Goal: Task Accomplishment & Management: Complete application form

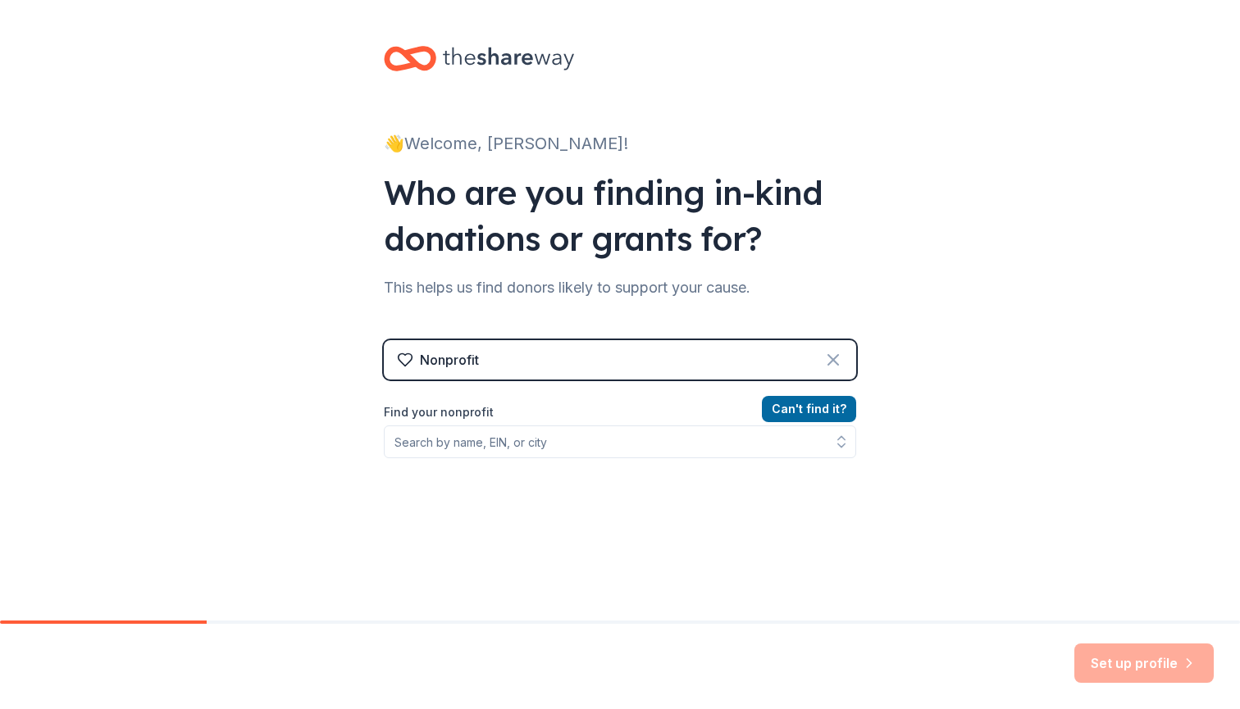
click at [837, 351] on icon at bounding box center [833, 360] width 20 height 20
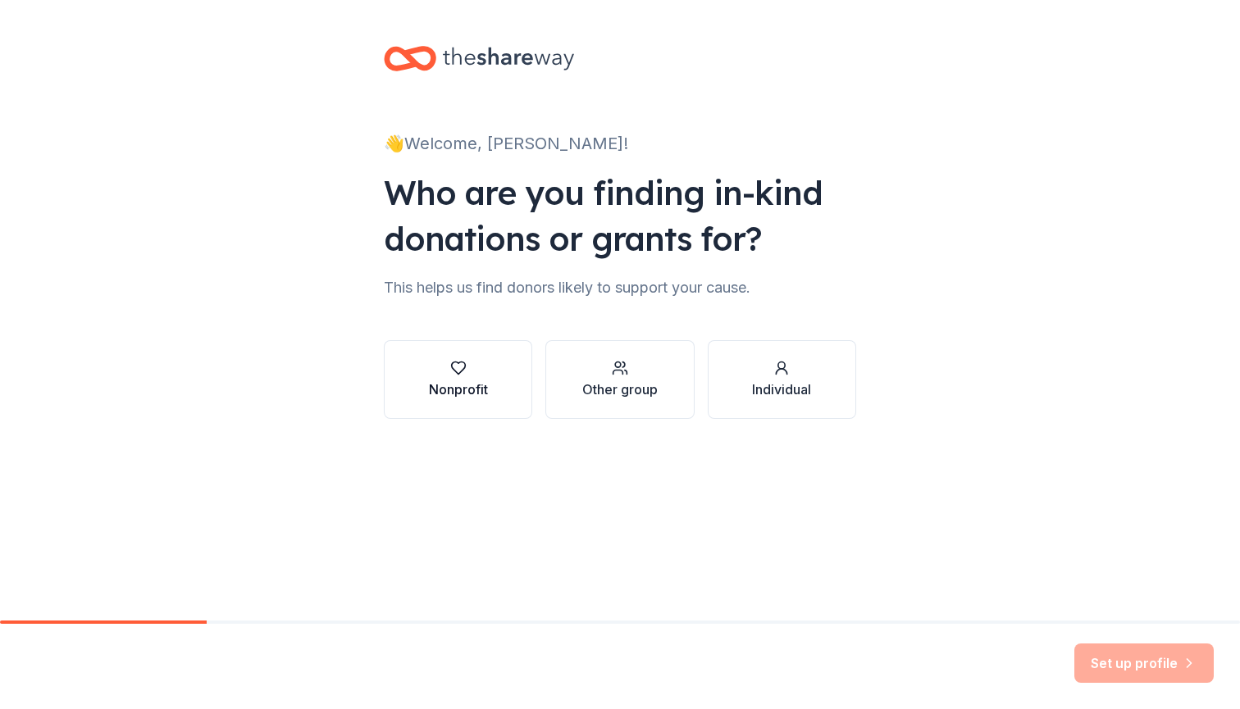
click at [463, 400] on button "Nonprofit" at bounding box center [458, 379] width 148 height 79
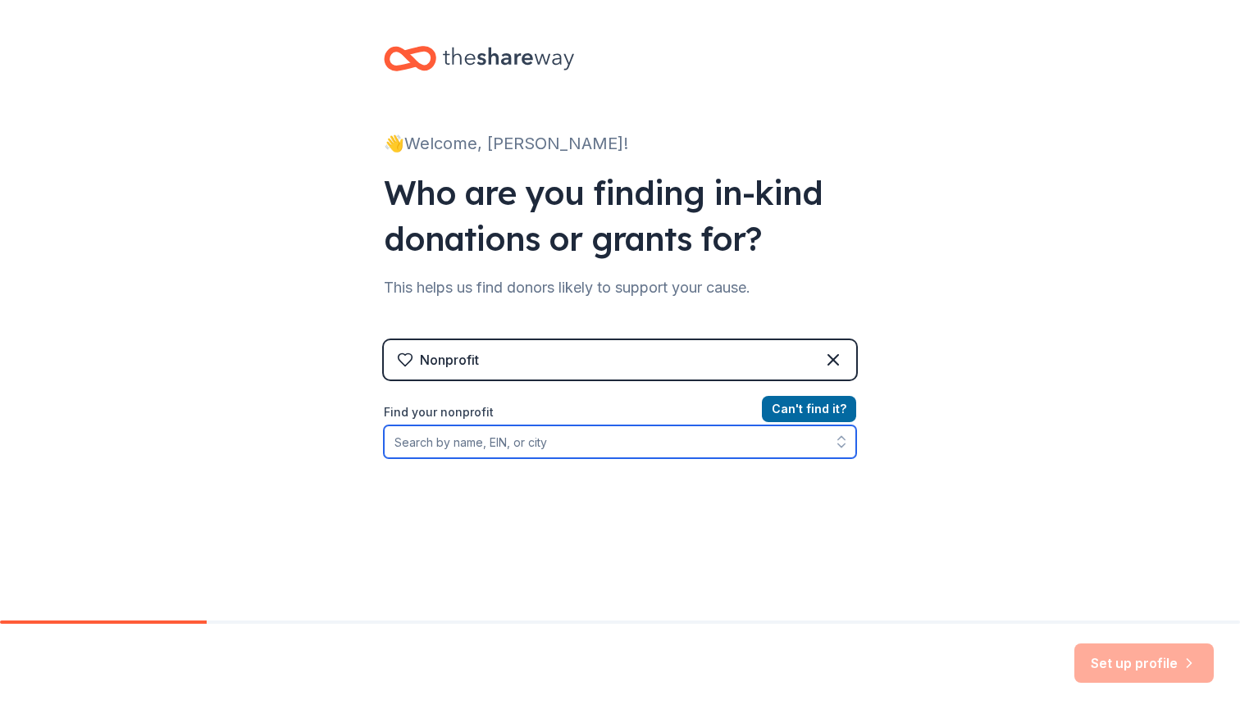
click at [499, 438] on input "Find your nonprofit" at bounding box center [620, 442] width 472 height 33
type input "Veterans Ascent Corporation"
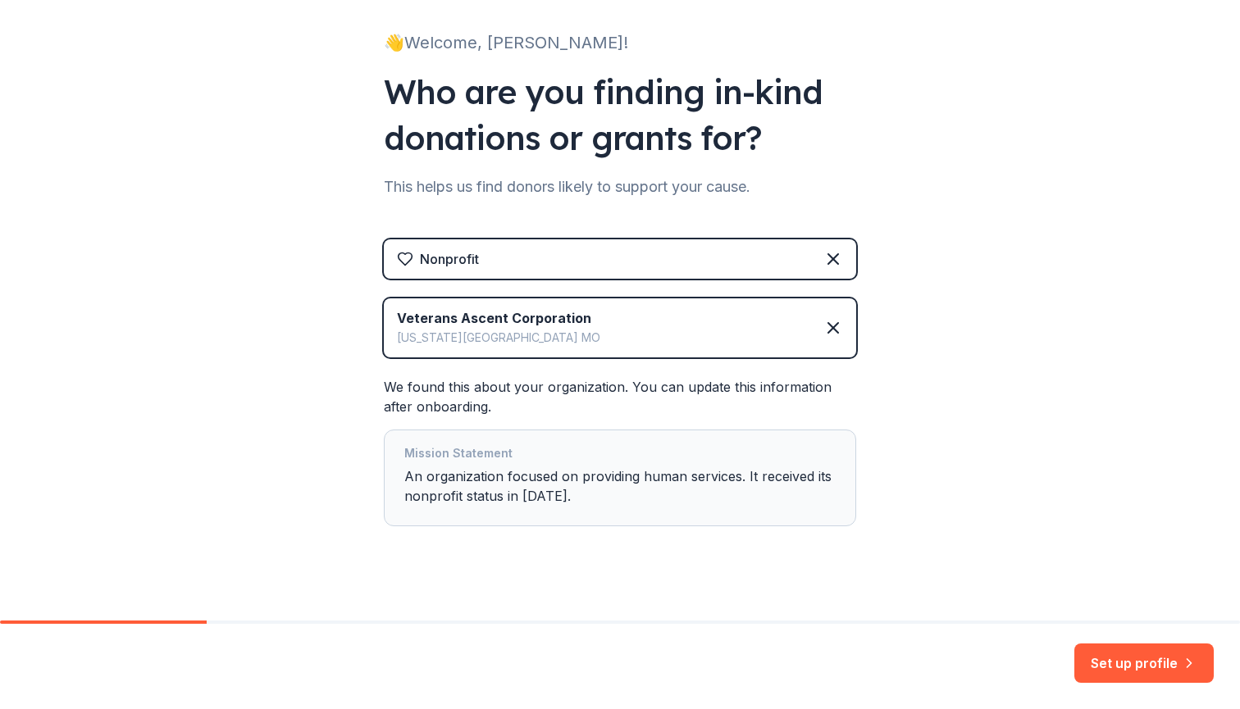
scroll to position [102, 0]
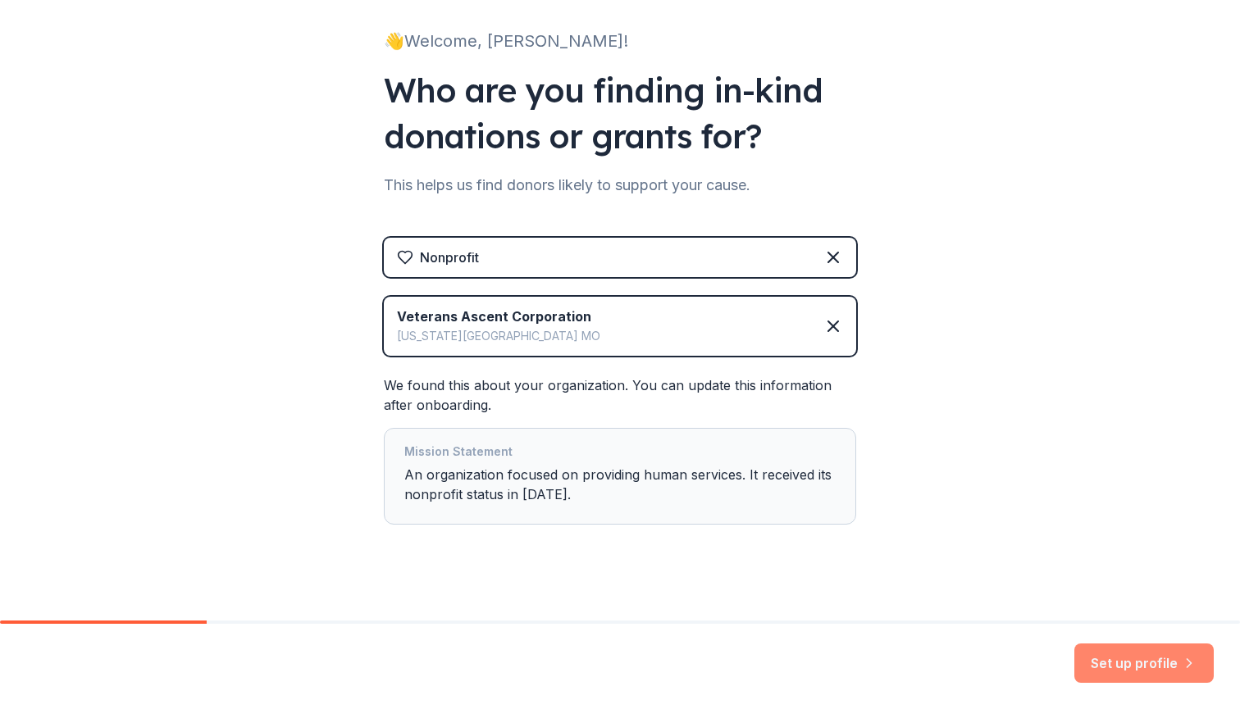
click at [1114, 668] on button "Set up profile" at bounding box center [1143, 663] width 139 height 39
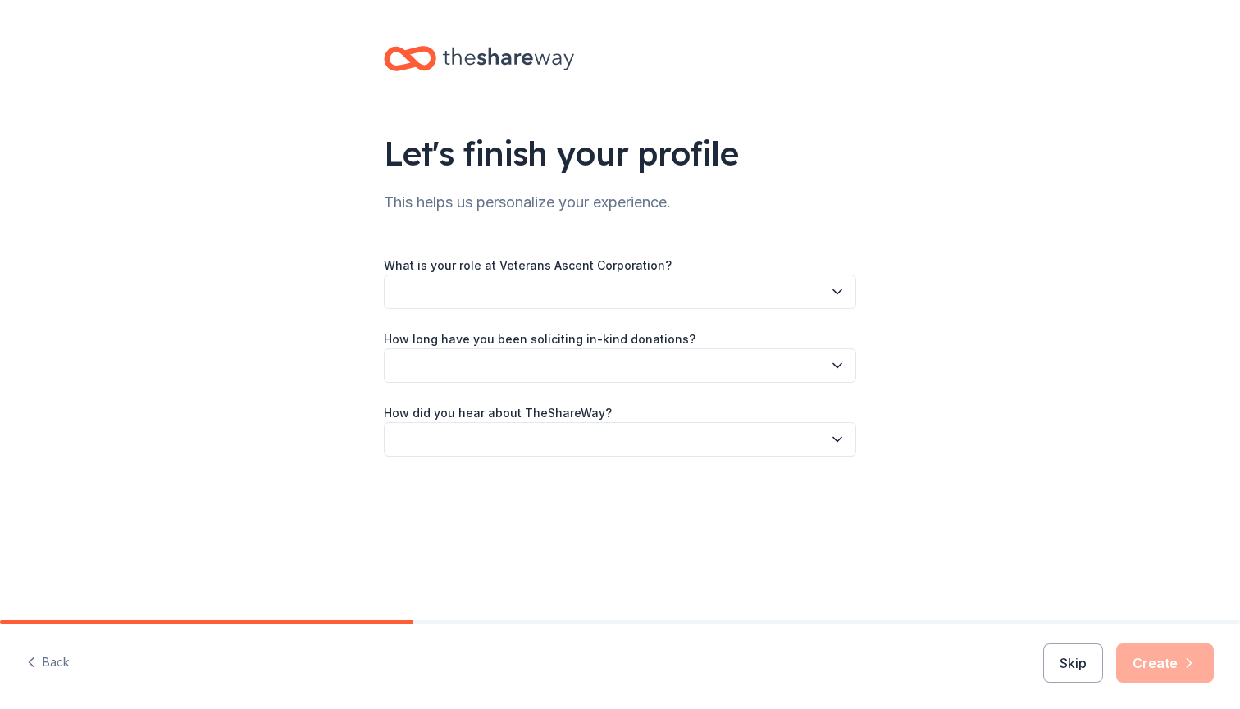
click at [677, 294] on button "button" at bounding box center [620, 292] width 472 height 34
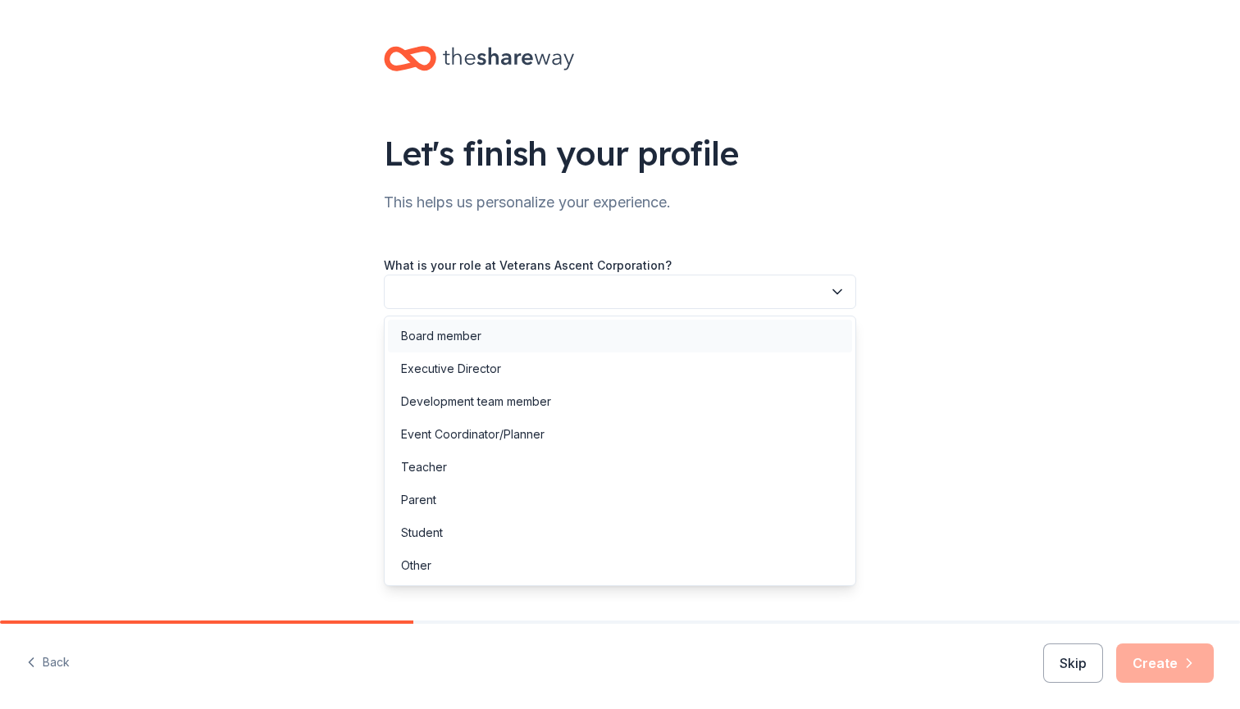
click at [544, 342] on div "Board member" at bounding box center [620, 336] width 464 height 33
click at [544, 282] on span "Board member" at bounding box center [608, 292] width 428 height 20
click at [516, 357] on div "Executive Director" at bounding box center [620, 369] width 464 height 33
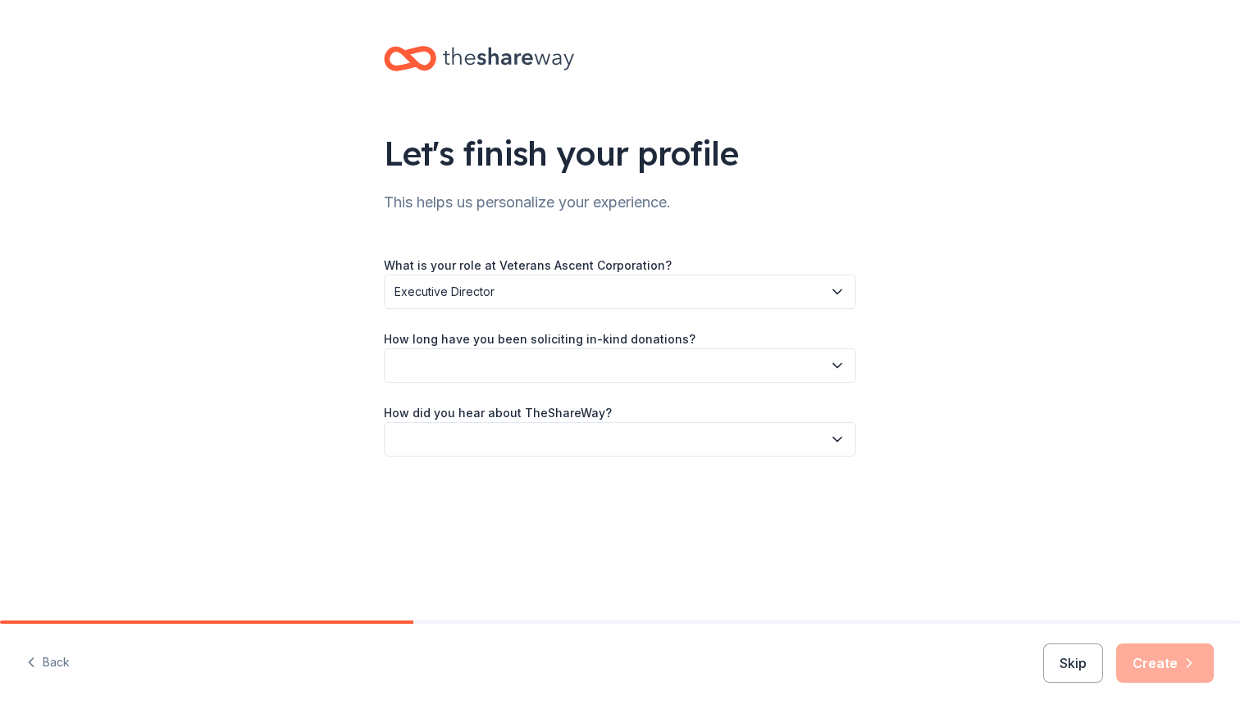
click at [496, 369] on button "button" at bounding box center [620, 365] width 472 height 34
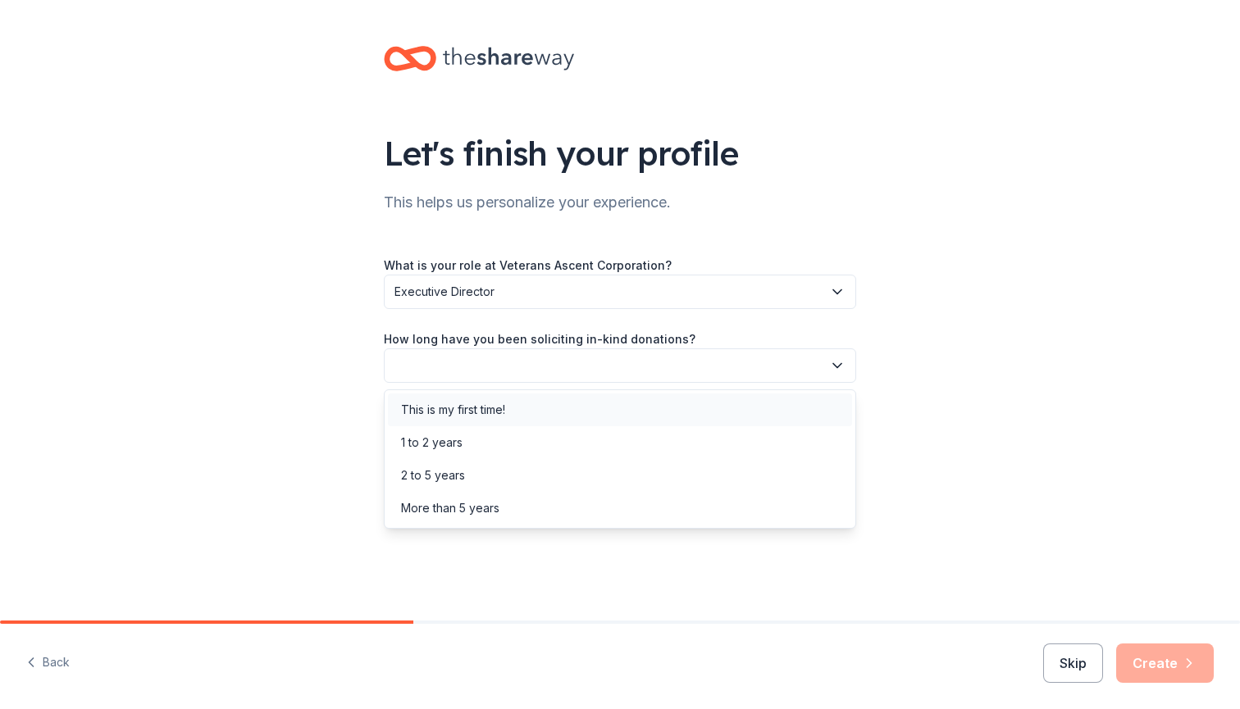
click at [502, 420] on div "This is my first time!" at bounding box center [620, 410] width 464 height 33
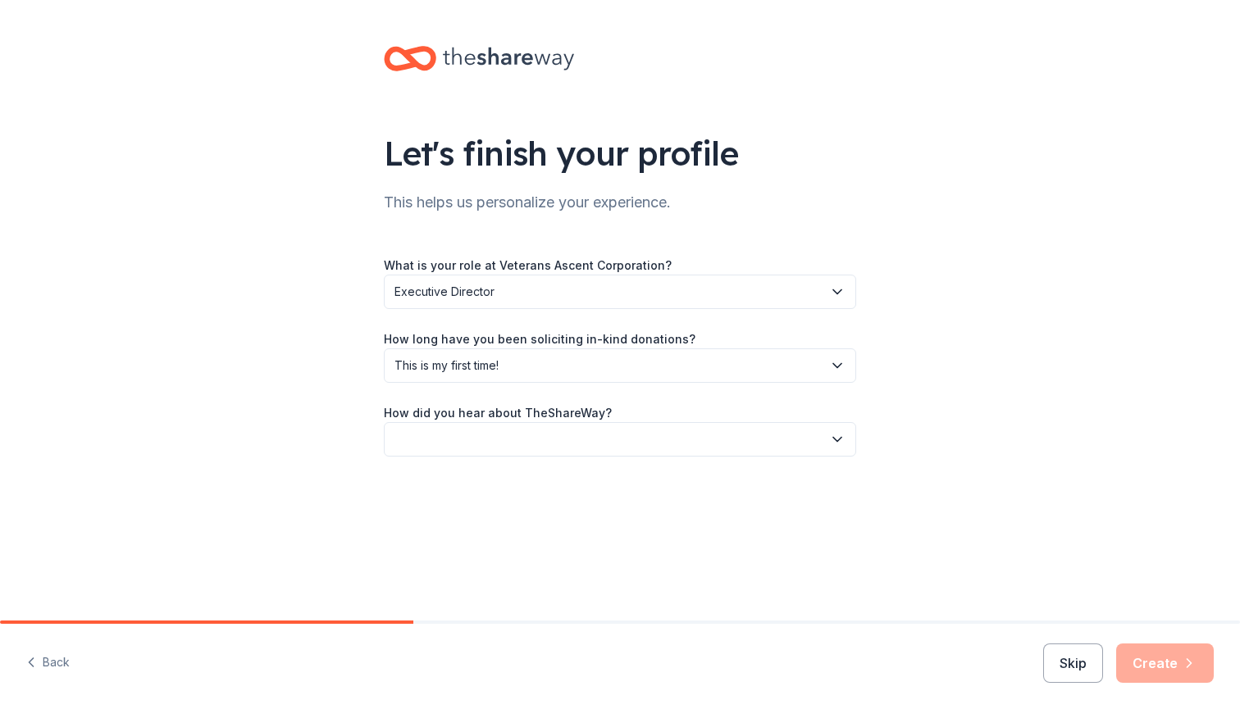
click at [503, 439] on button "button" at bounding box center [620, 439] width 472 height 34
click at [490, 519] on div "Online search" at bounding box center [620, 516] width 464 height 33
click at [1185, 667] on icon "button" at bounding box center [1189, 663] width 16 height 16
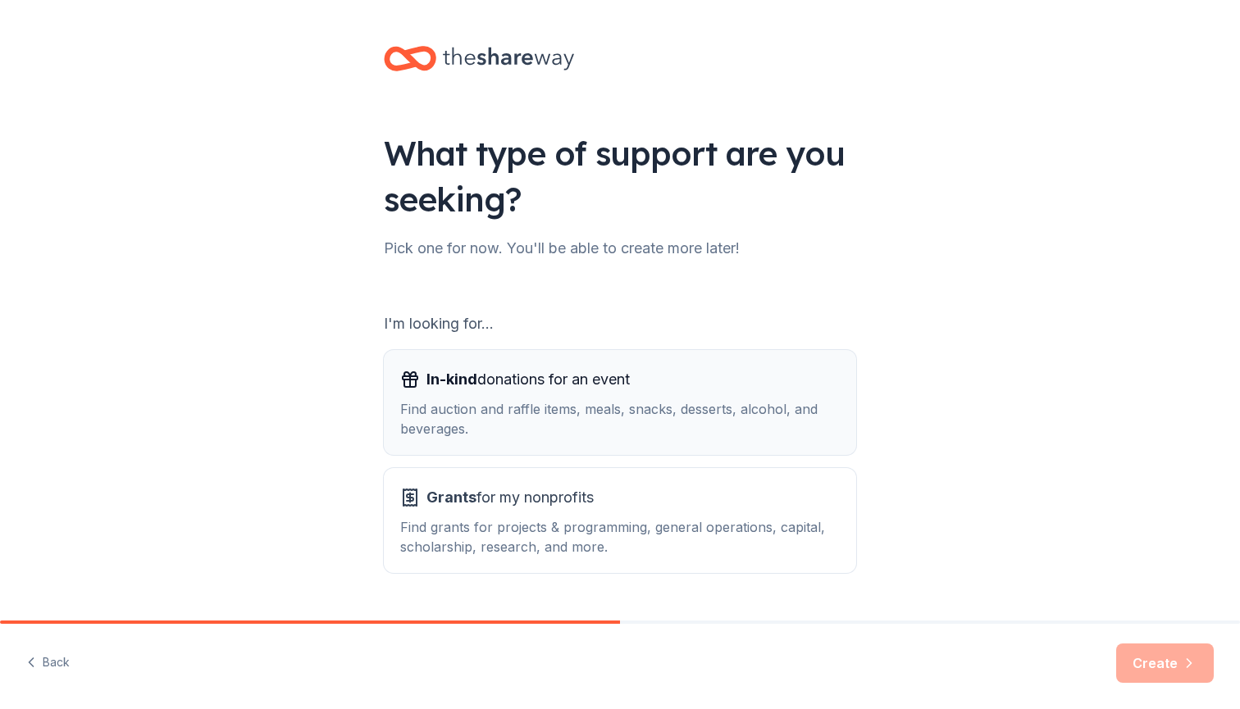
click at [654, 407] on div "Find auction and raffle items, meals, snacks, desserts, alcohol, and beverages." at bounding box center [619, 418] width 439 height 39
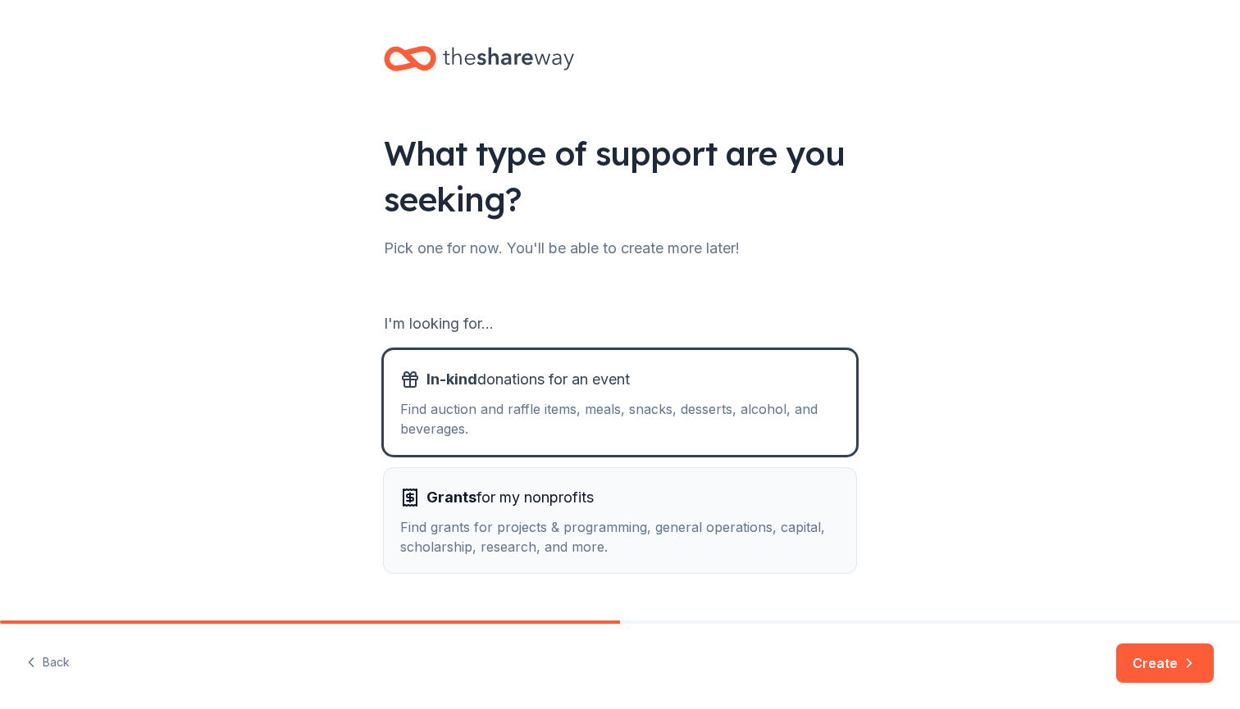
click at [618, 509] on div "Grants for my nonprofits" at bounding box center [619, 498] width 439 height 26
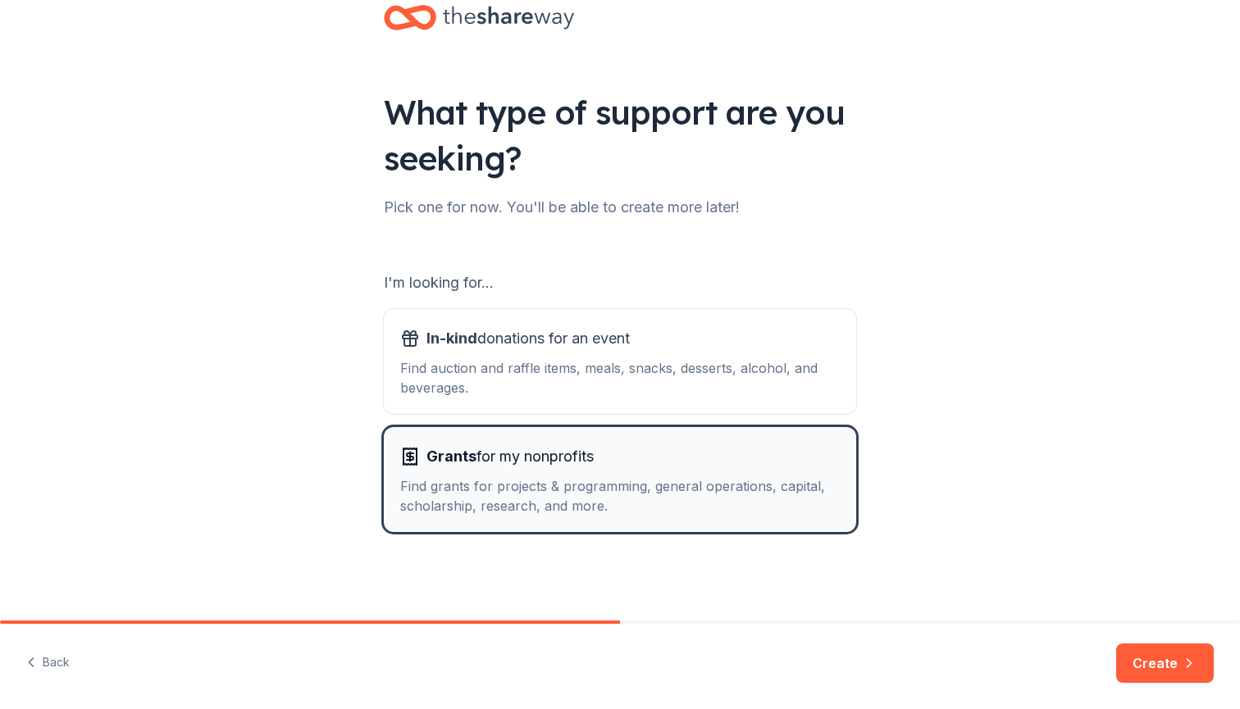
scroll to position [41, 0]
click at [627, 398] on button "In-kind donations for an event Find auction and raffle items, meals, snacks, de…" at bounding box center [620, 361] width 472 height 105
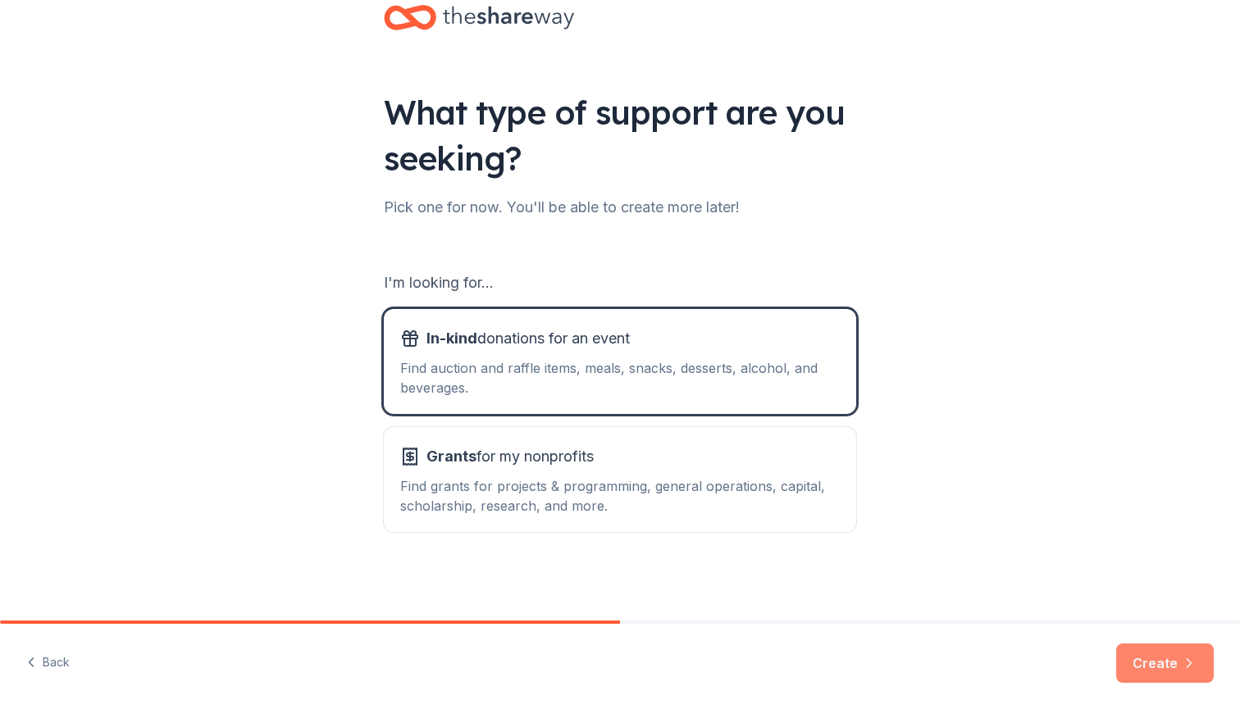
click at [1176, 654] on button "Create" at bounding box center [1165, 663] width 98 height 39
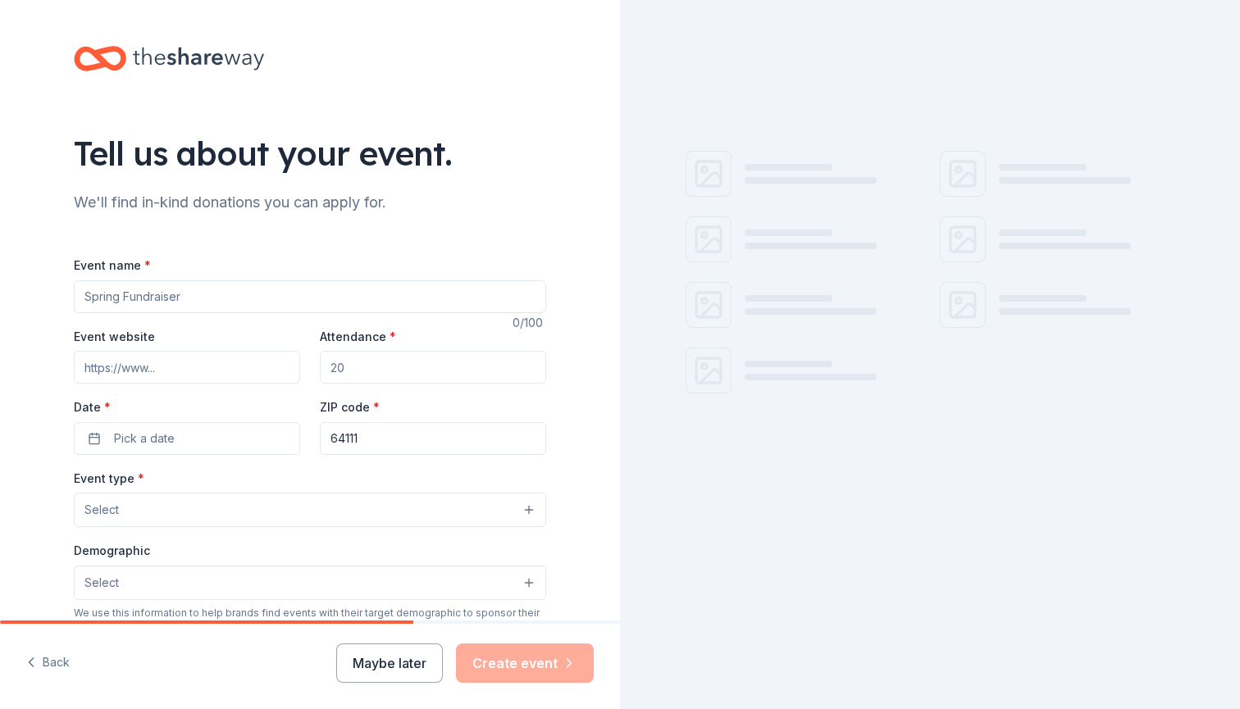
click at [277, 276] on div "Event name *" at bounding box center [310, 284] width 472 height 58
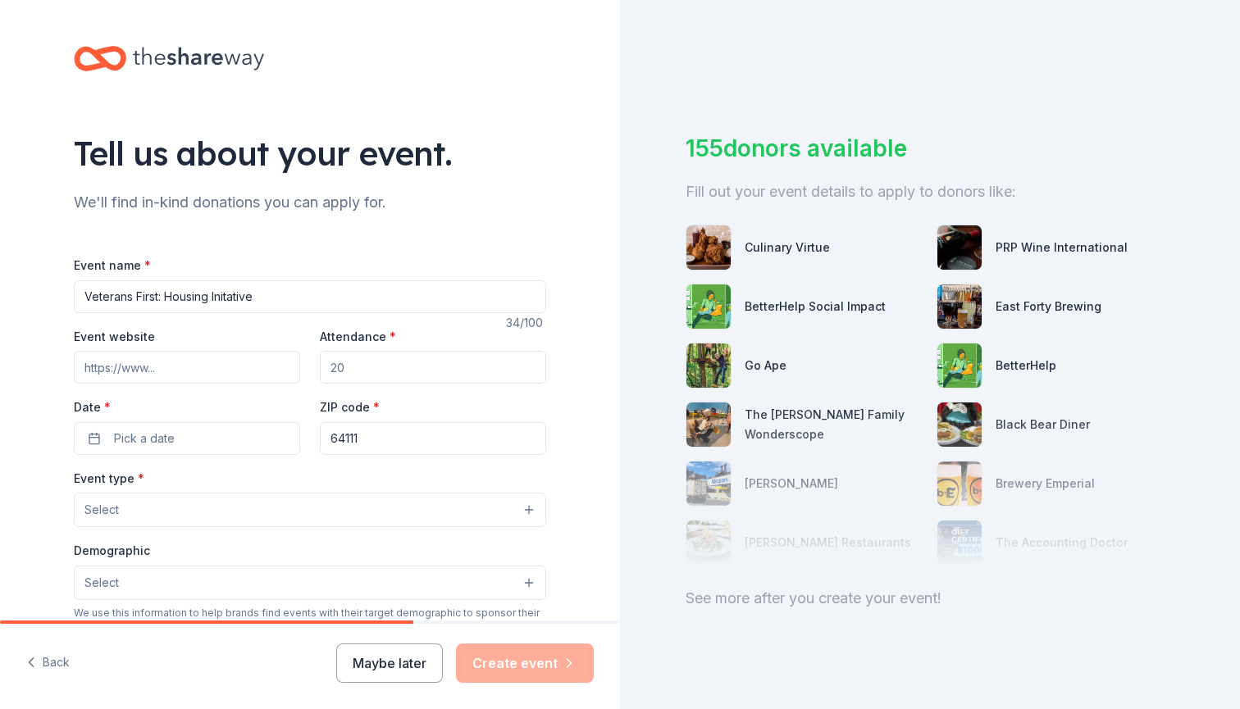
paste input "𝗩𝗲𝘁𝗲𝗿𝗮𝗻𝘀 𝗙𝗶𝗿𝘀𝘁: 𝗛𝗼𝘂𝘀𝗶𝗻𝗴 & 𝗘𝗺𝗽𝗼𝘄𝗲𝗿𝗺𝗲𝗻𝘁"
type input "Veterans First: Housing & Empowerment"
type input "v"
type input "vascent.org"
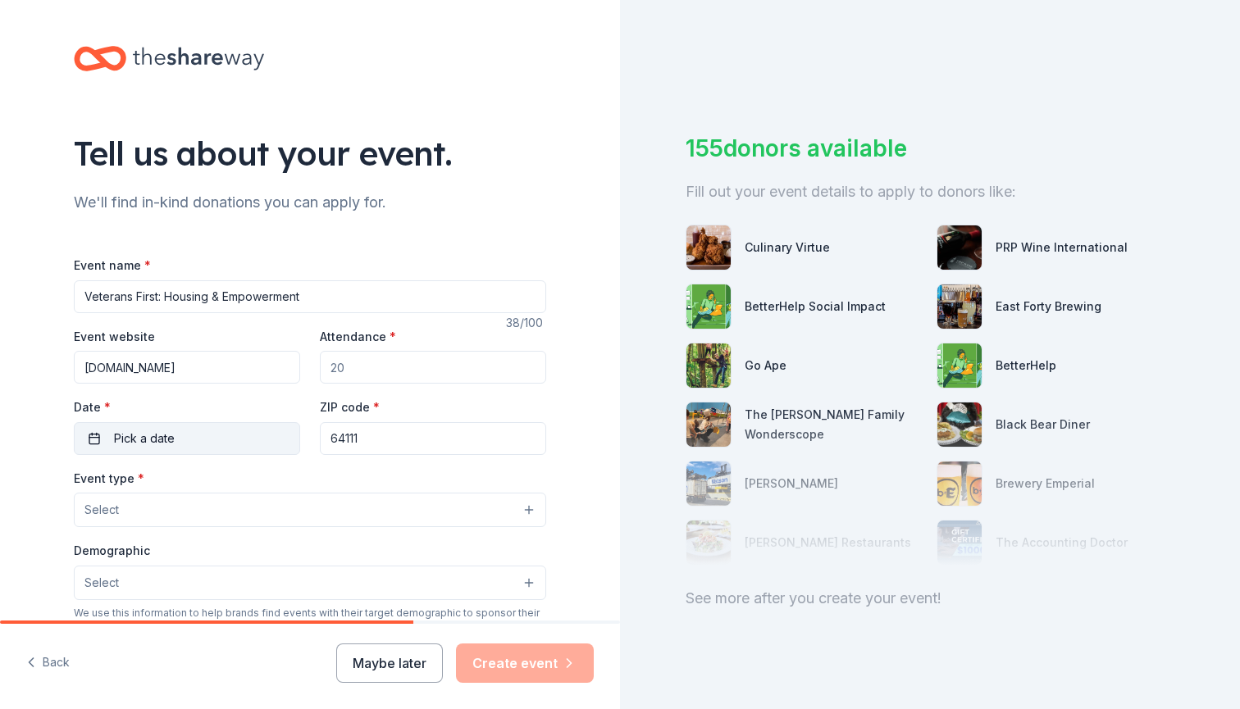
click at [171, 436] on span "Pick a date" at bounding box center [144, 439] width 61 height 20
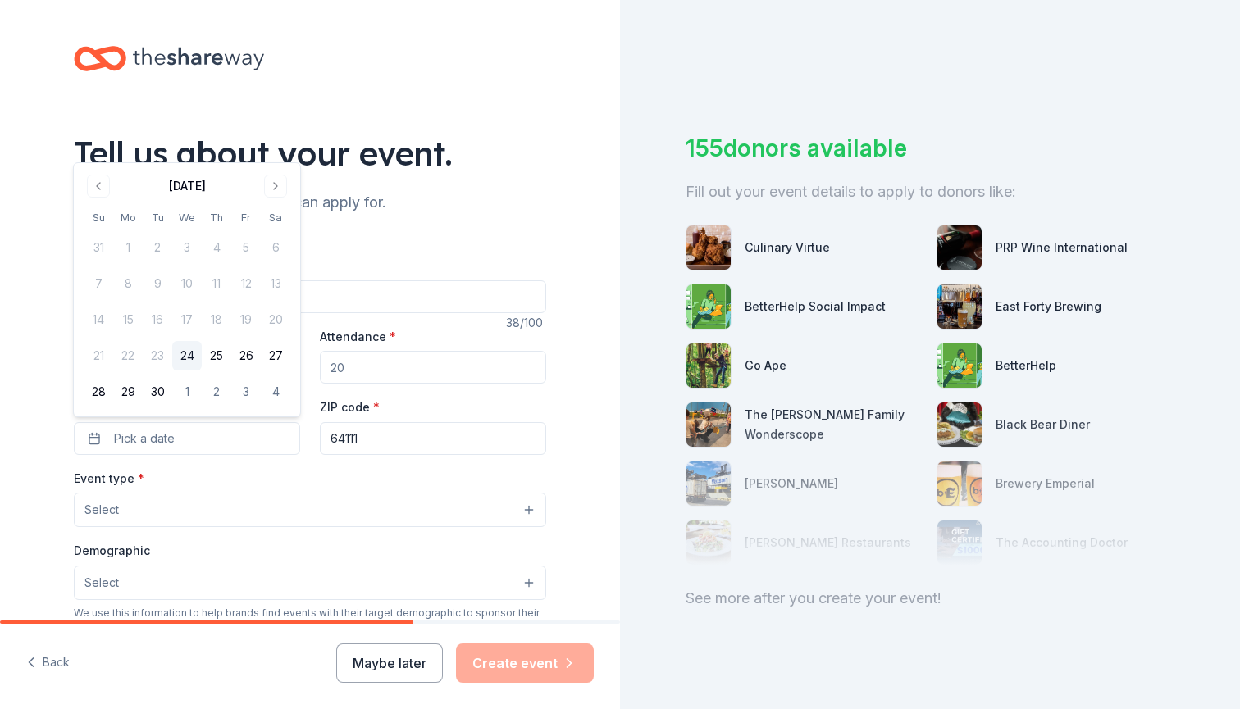
click at [424, 192] on div "We'll find in-kind donations you can apply for." at bounding box center [310, 202] width 472 height 26
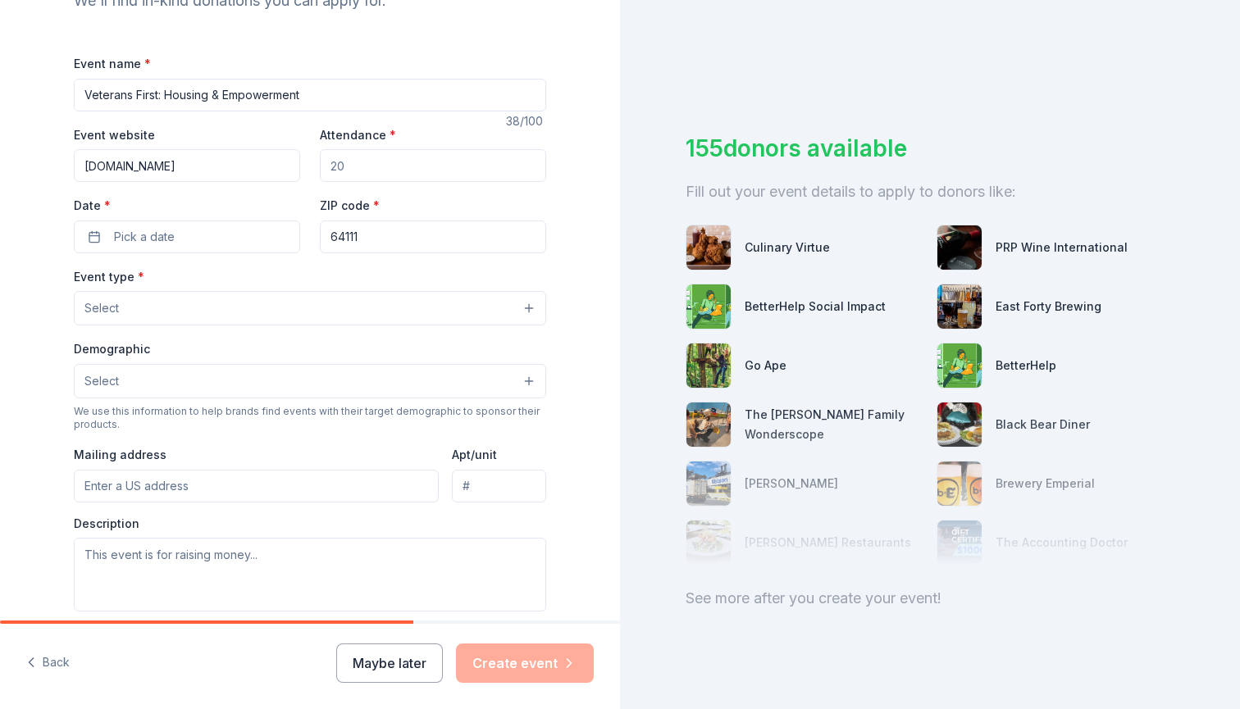
scroll to position [205, 0]
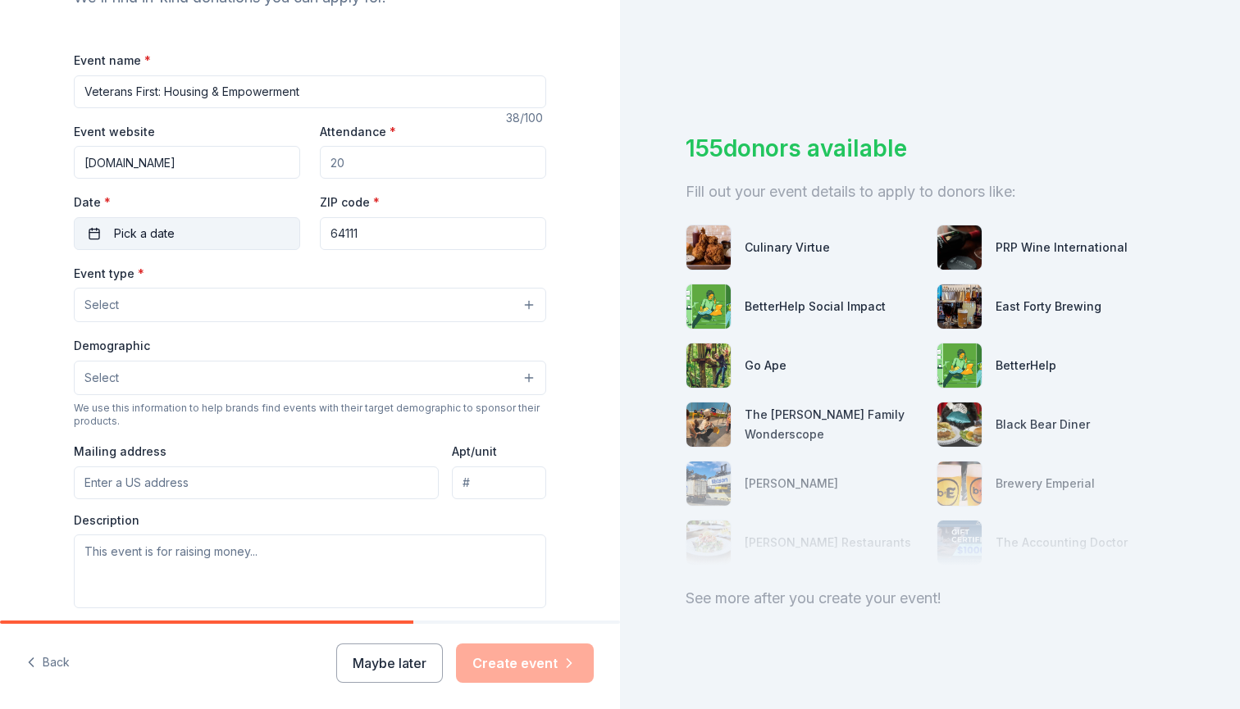
click at [205, 218] on button "Pick a date" at bounding box center [187, 233] width 226 height 33
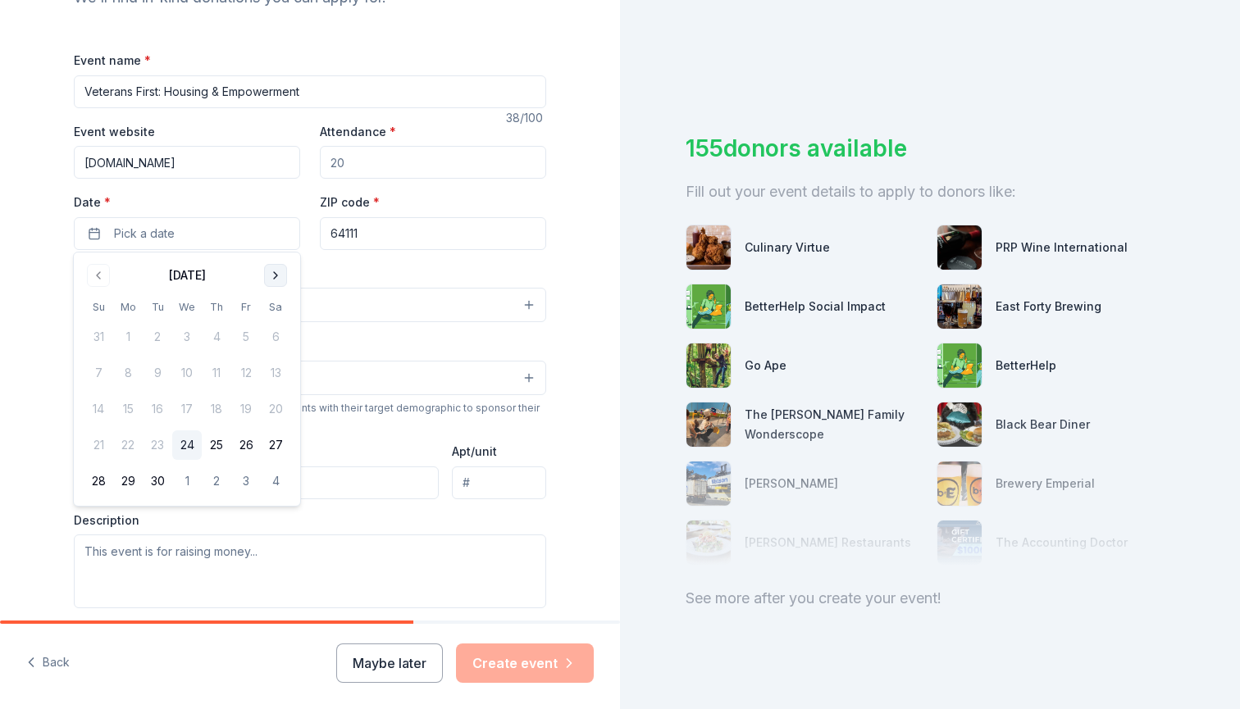
click at [271, 280] on button "Go to next month" at bounding box center [275, 275] width 23 height 23
click at [225, 336] on button "2" at bounding box center [217, 337] width 30 height 30
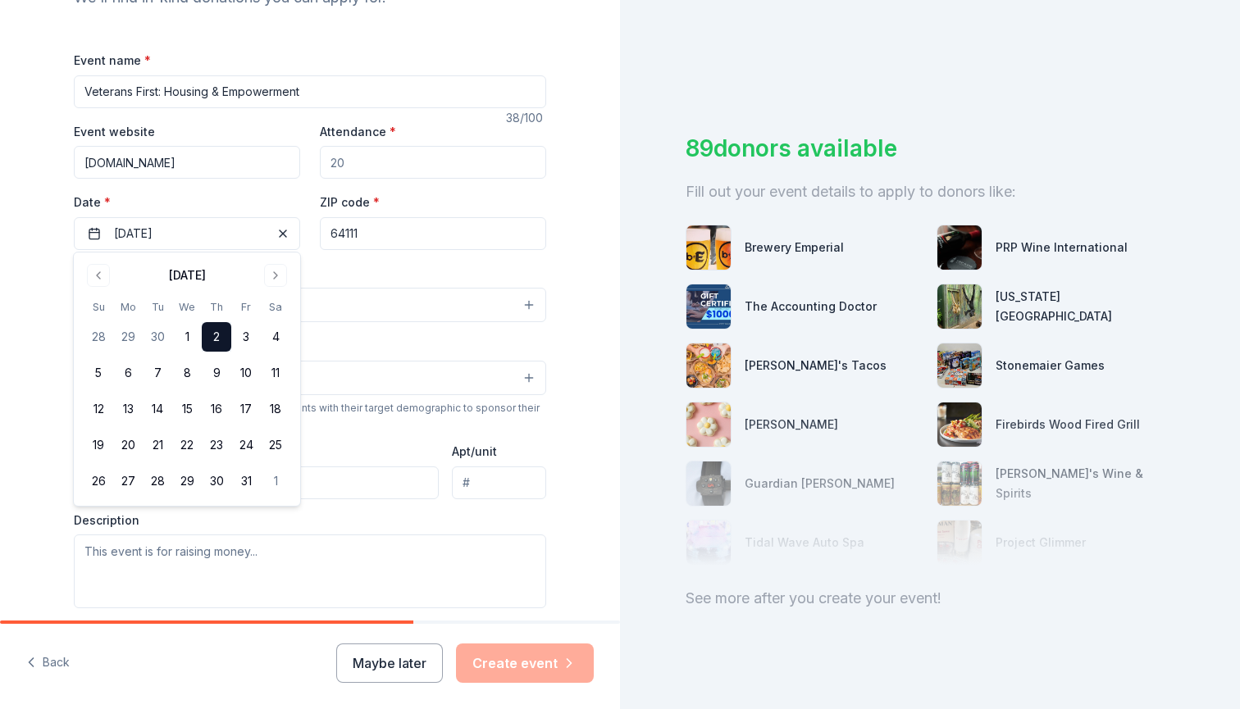
click at [618, 211] on div "Tell us about your event. We'll find in-kind donations you can apply for. Event…" at bounding box center [310, 340] width 620 height 1091
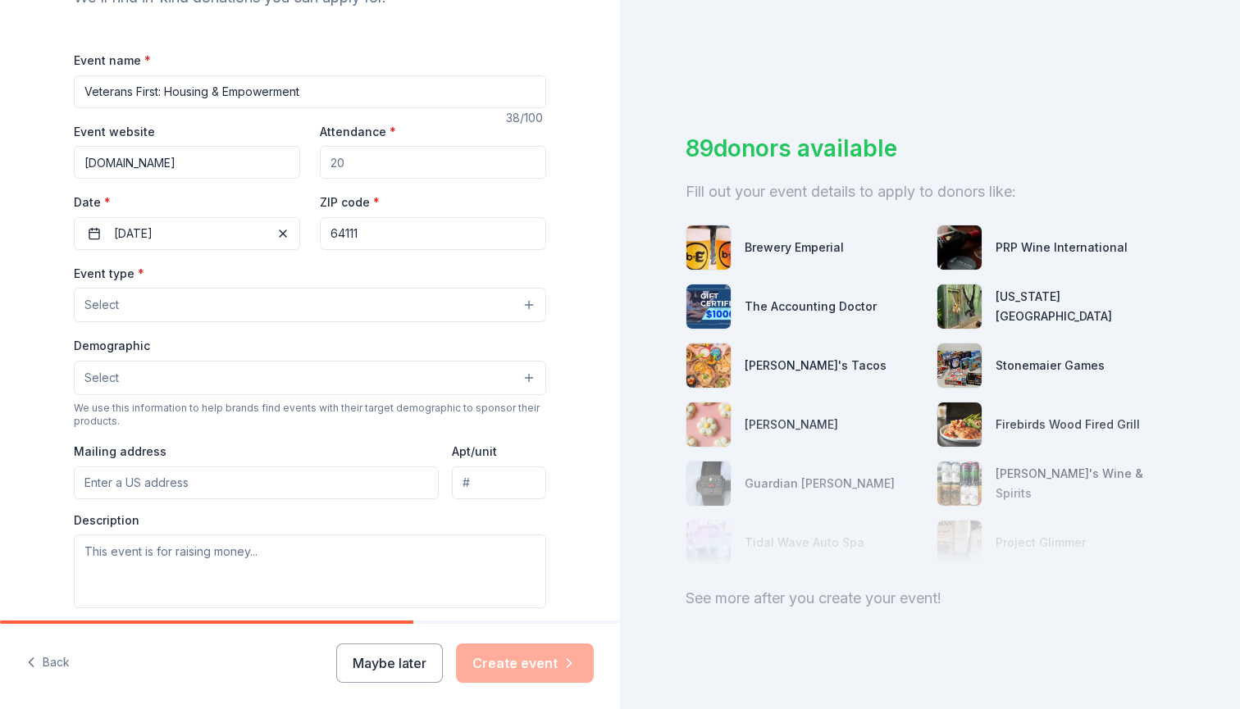
click at [351, 278] on div "Event type * Select" at bounding box center [310, 293] width 472 height 60
click at [345, 295] on button "Select" at bounding box center [310, 305] width 472 height 34
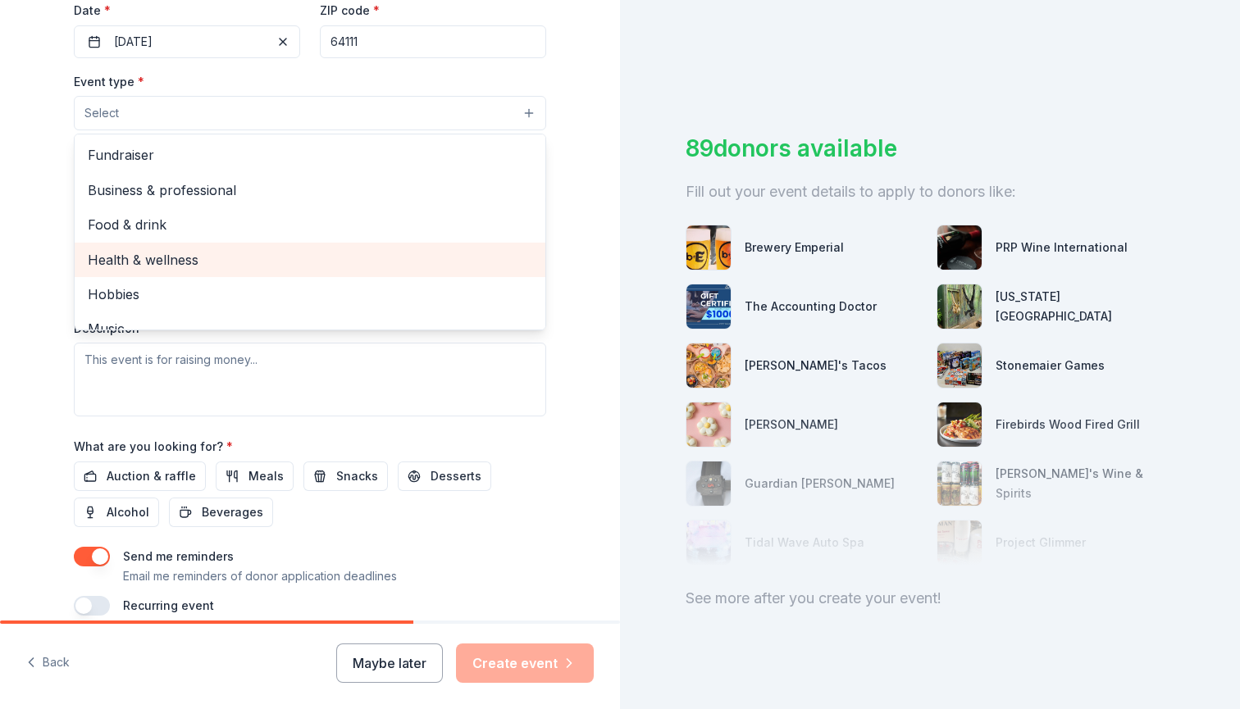
scroll to position [0, 0]
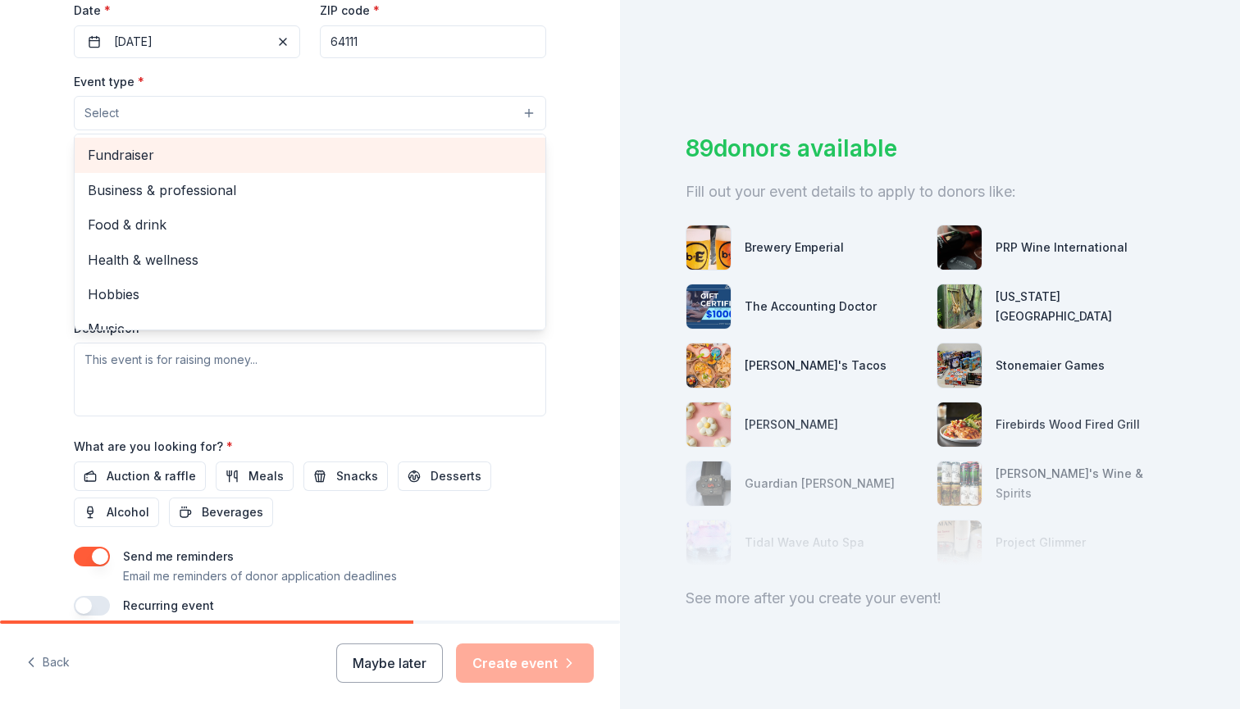
click at [248, 149] on span "Fundraiser" at bounding box center [310, 154] width 444 height 21
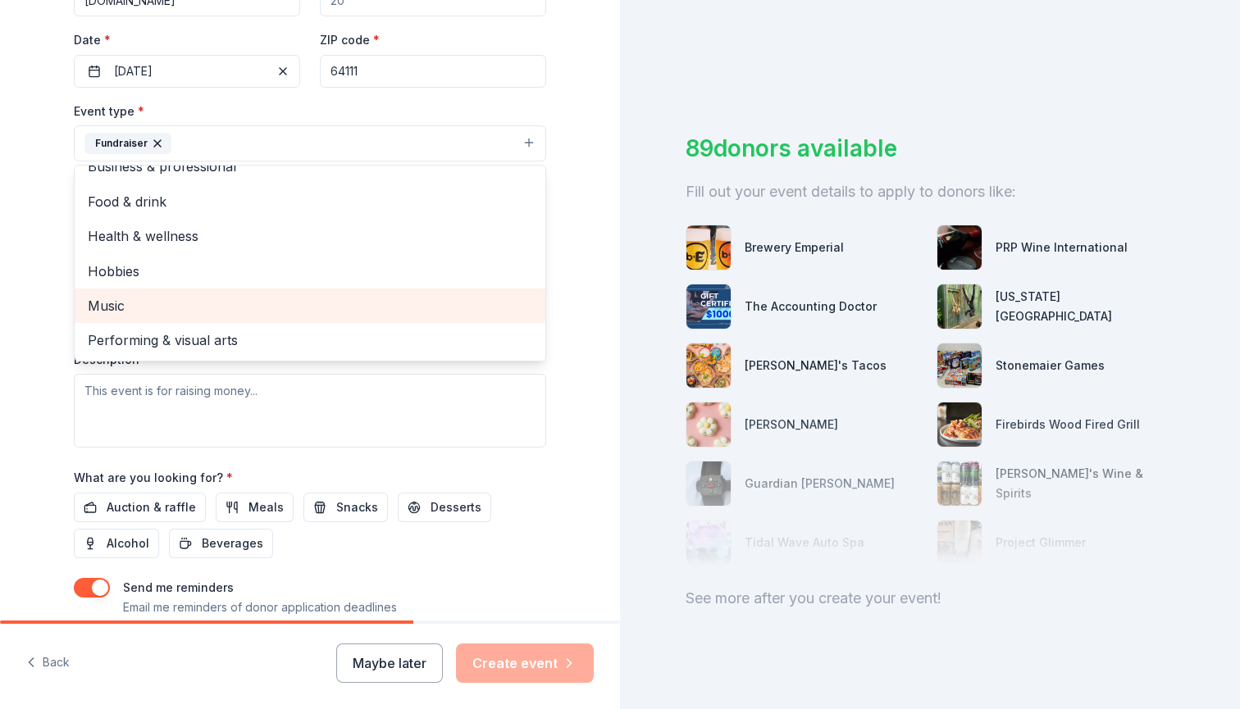
scroll to position [18, 0]
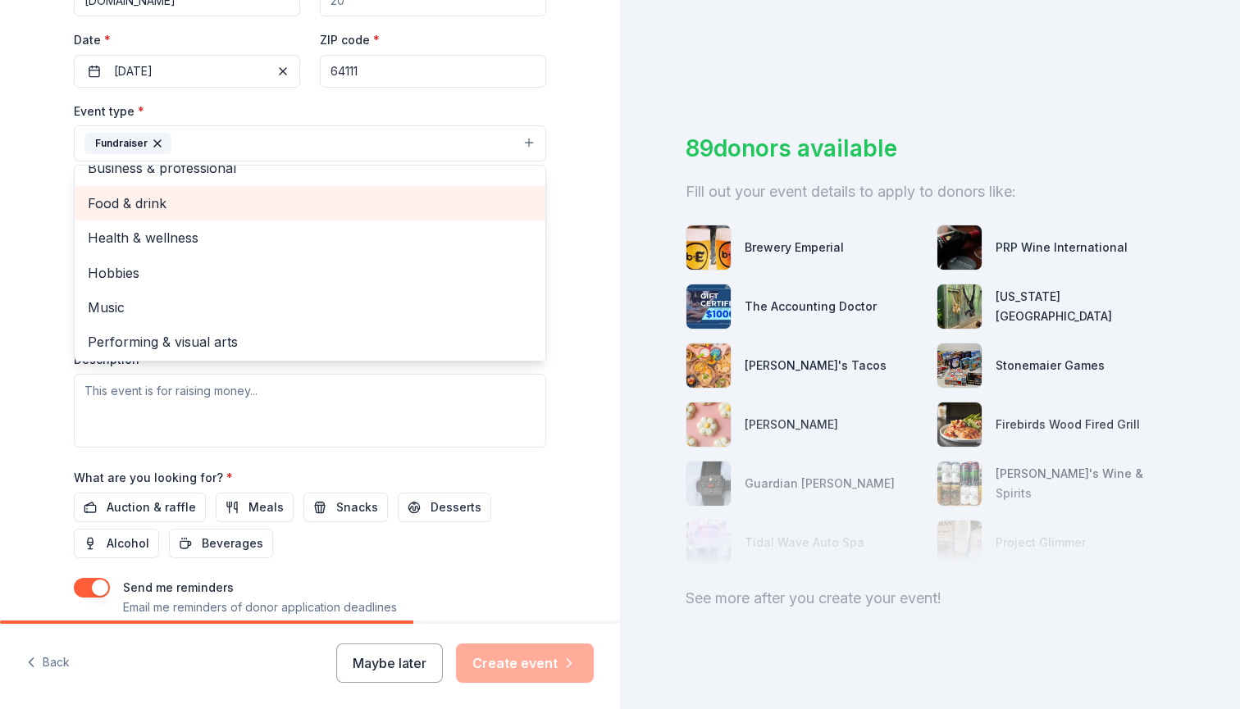
click at [234, 210] on span "Food & drink" at bounding box center [310, 203] width 444 height 21
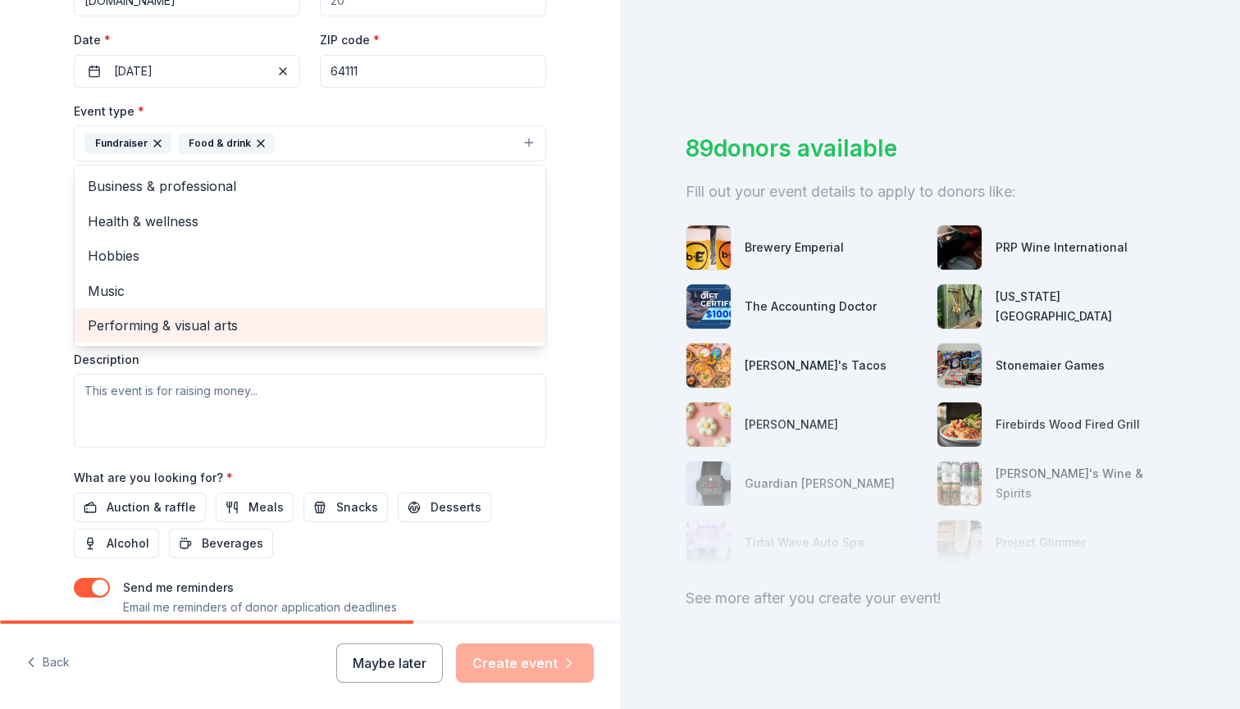
click at [203, 326] on span "Performing & visual arts" at bounding box center [310, 325] width 444 height 21
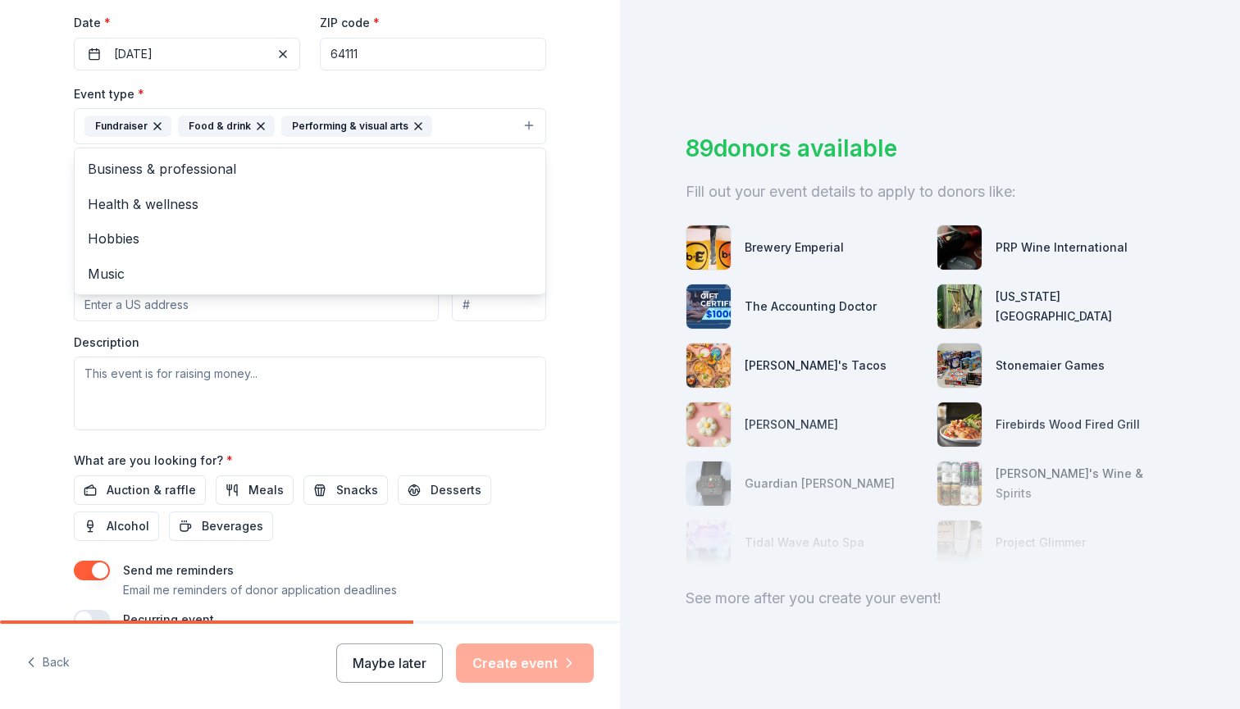
scroll to position [400, 0]
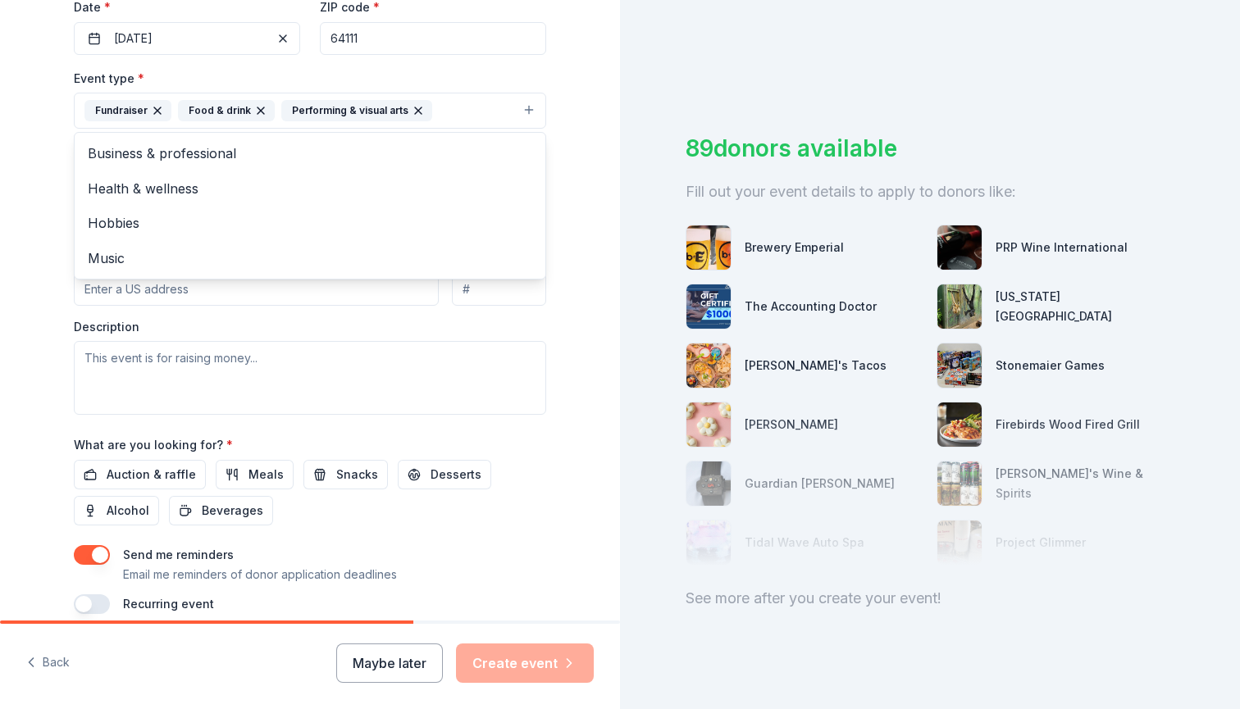
click at [102, 329] on div "Event type * Fundraiser Food & drink Performing & visual arts Business & profes…" at bounding box center [310, 241] width 472 height 347
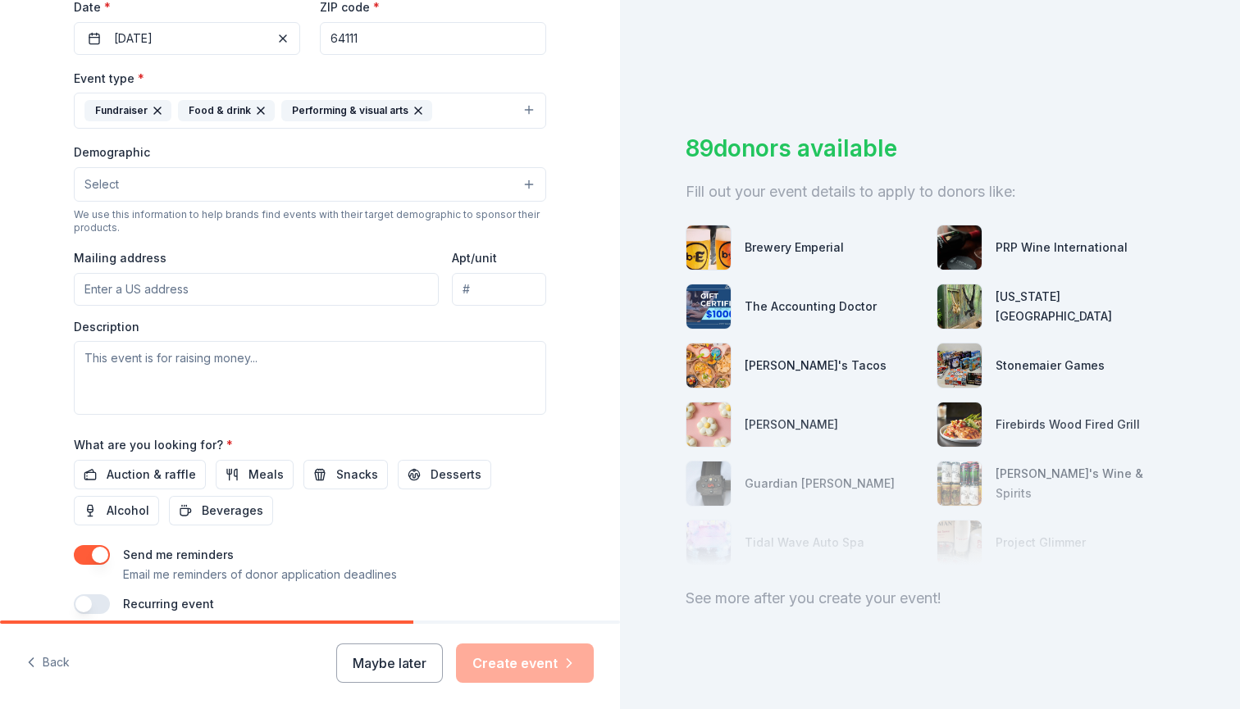
click at [166, 168] on button "Select" at bounding box center [310, 184] width 472 height 34
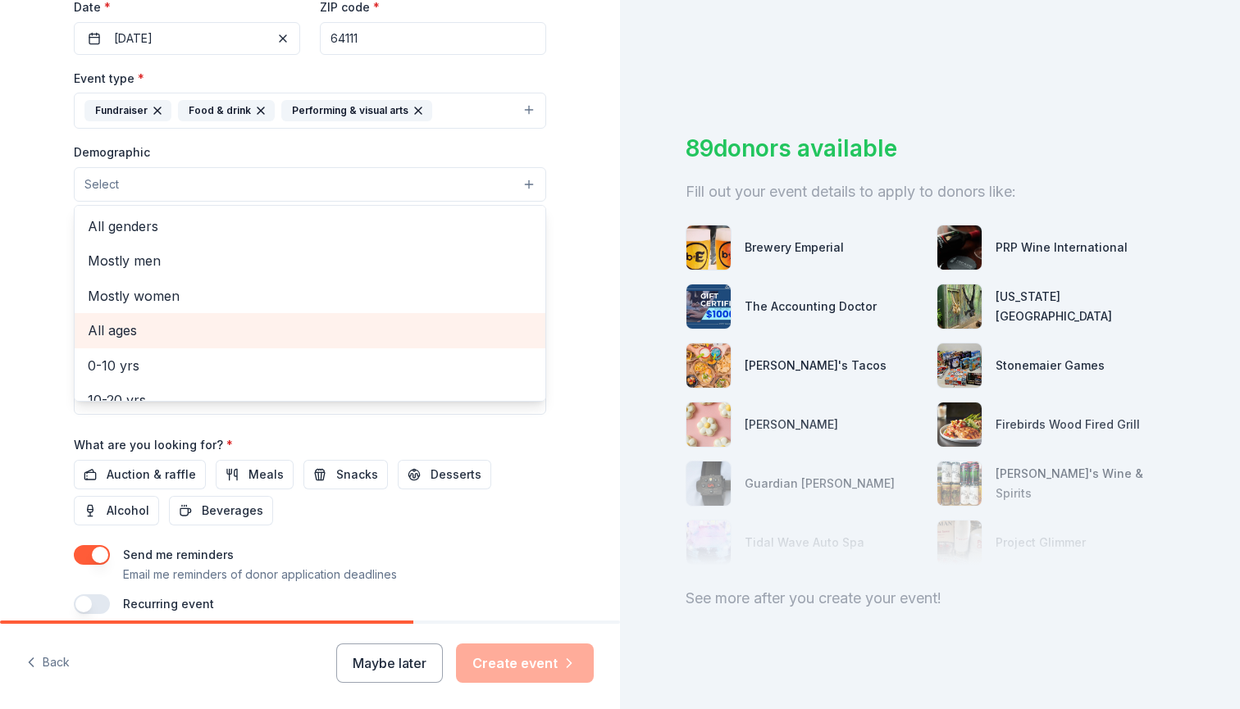
click at [138, 326] on span "All ages" at bounding box center [310, 330] width 444 height 21
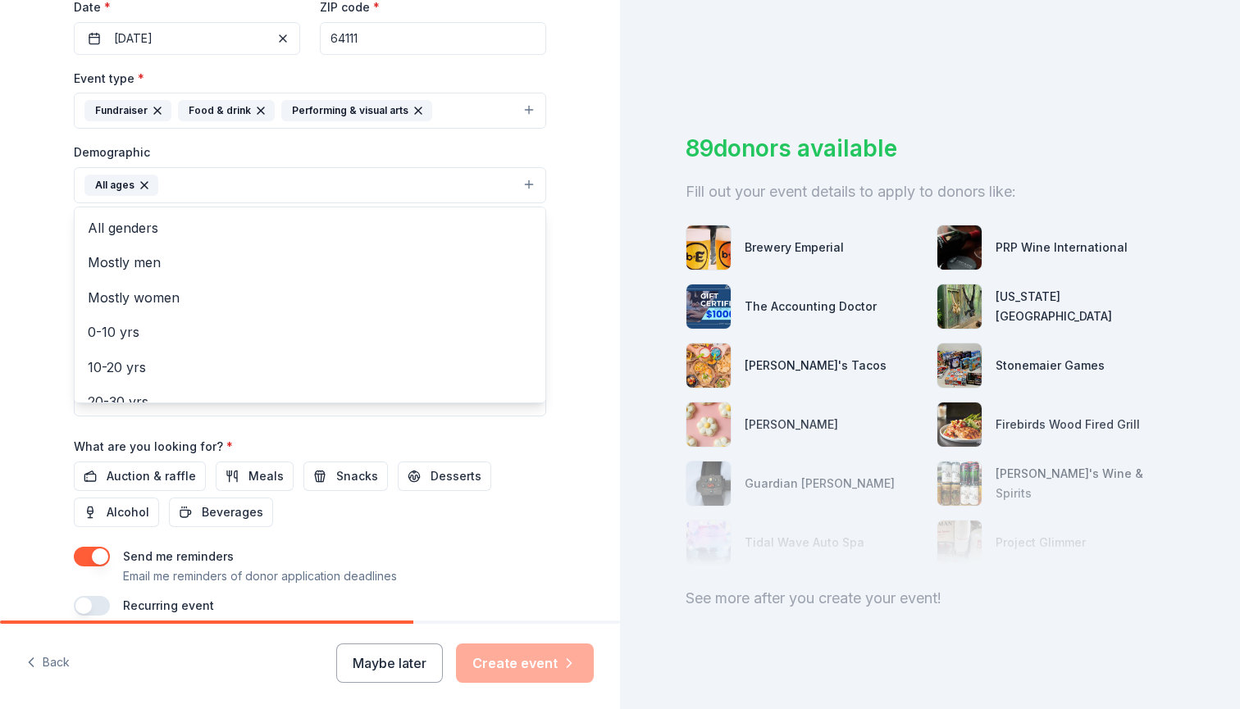
click at [0, 240] on div "Tell us about your event. We'll find in-kind donations you can apply for. Event…" at bounding box center [310, 147] width 620 height 1095
click at [141, 182] on icon "button" at bounding box center [144, 185] width 7 height 7
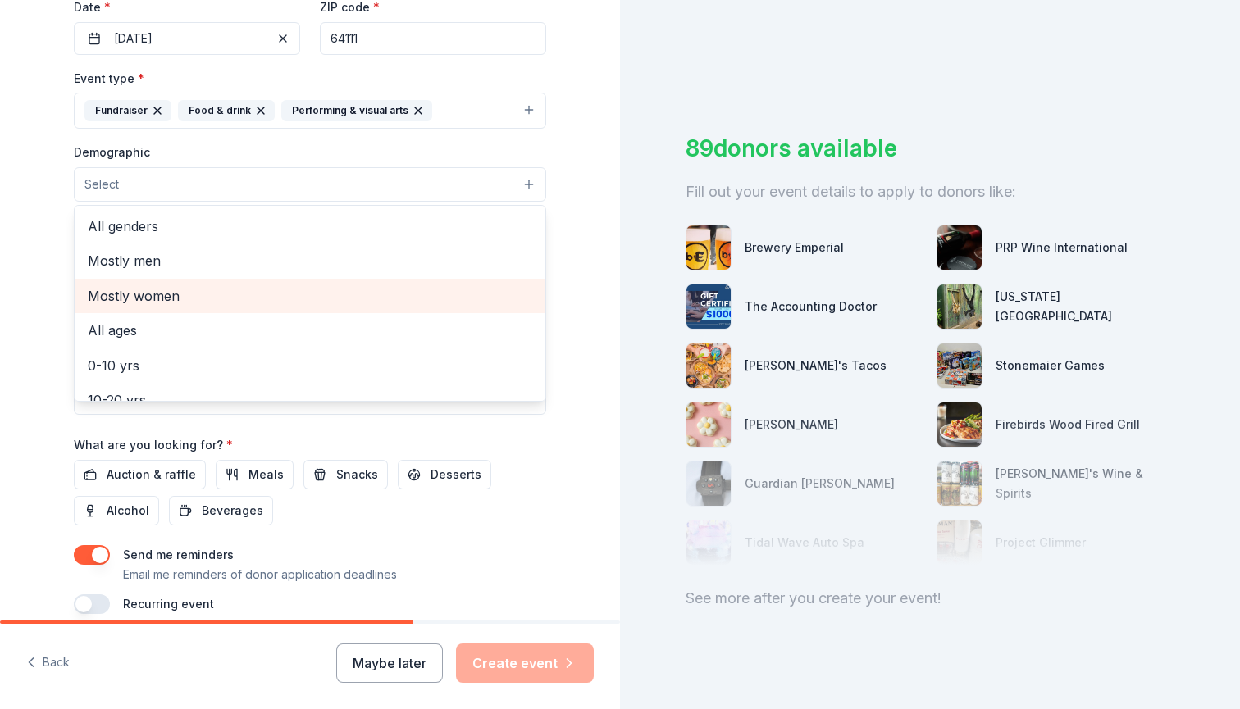
click at [155, 286] on span "Mostly women" at bounding box center [310, 295] width 444 height 21
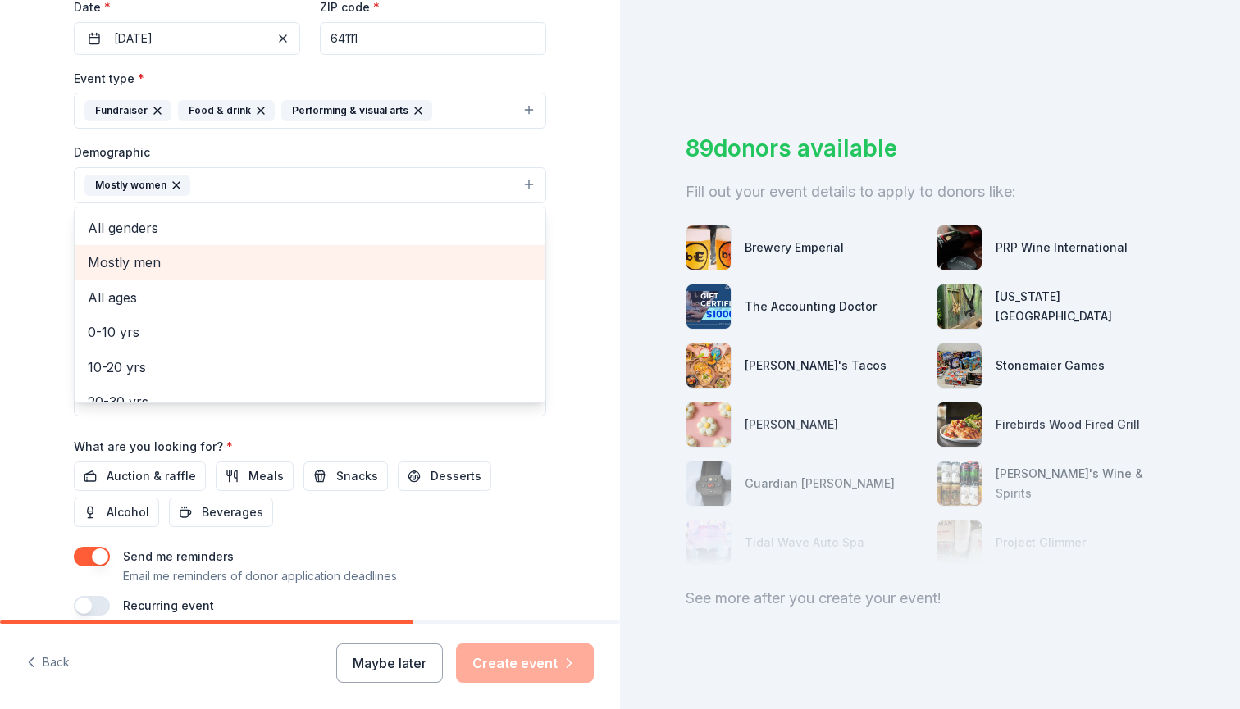
click at [152, 258] on span "Mostly men" at bounding box center [310, 262] width 444 height 21
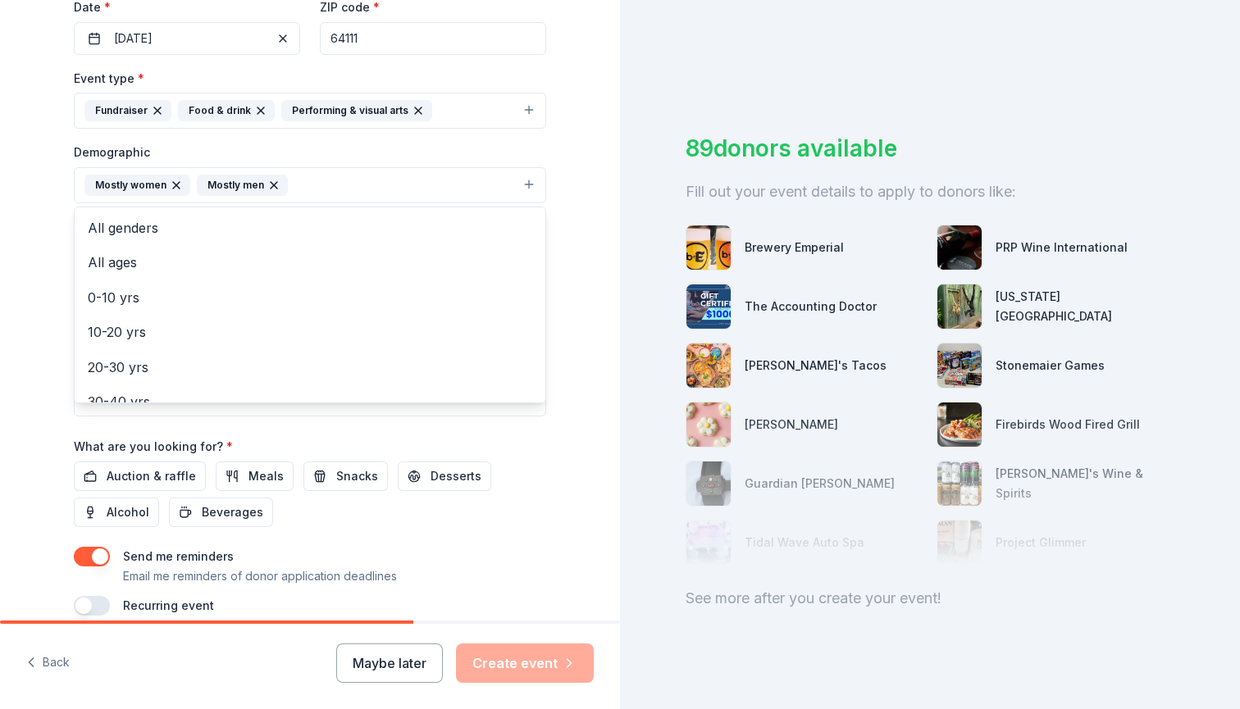
click at [5, 261] on div "Tell us about your event. We'll find in-kind donations you can apply for. Event…" at bounding box center [310, 147] width 620 height 1095
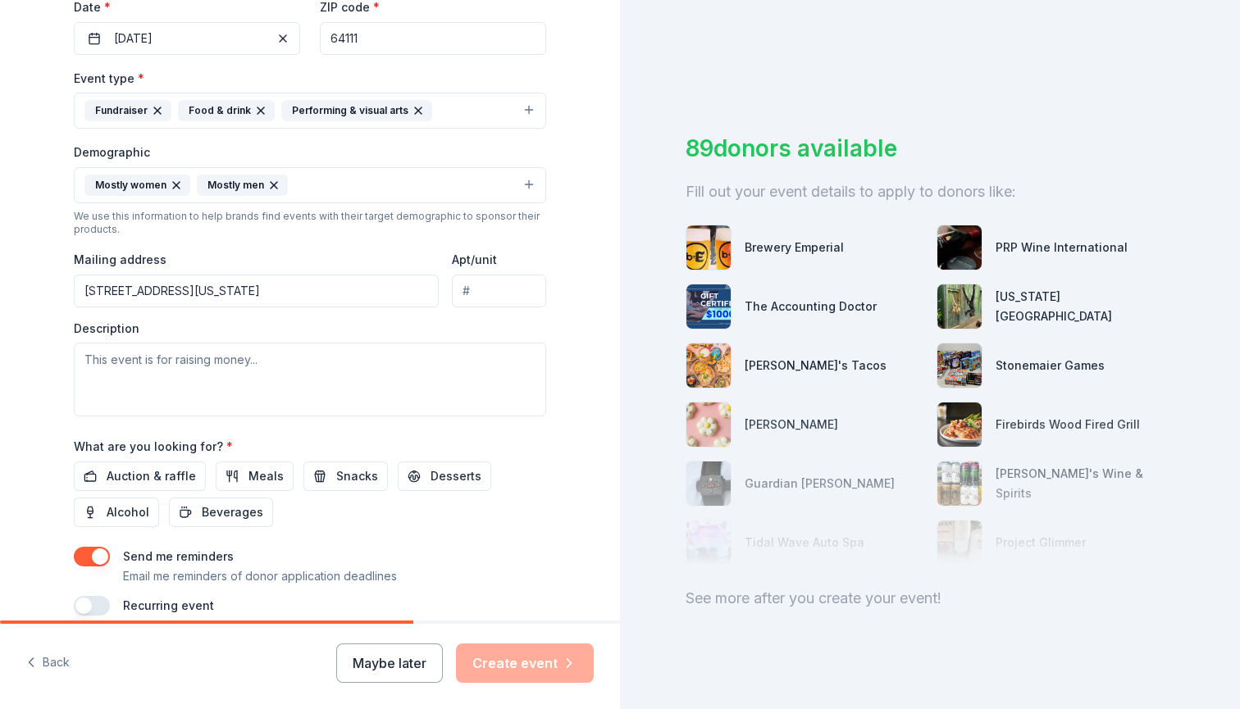
type input "1715 1/2 W 39th St, Kansas City, MO, 64111"
click at [489, 292] on input "Apt/unit" at bounding box center [499, 291] width 94 height 33
type input "S"
type input "205"
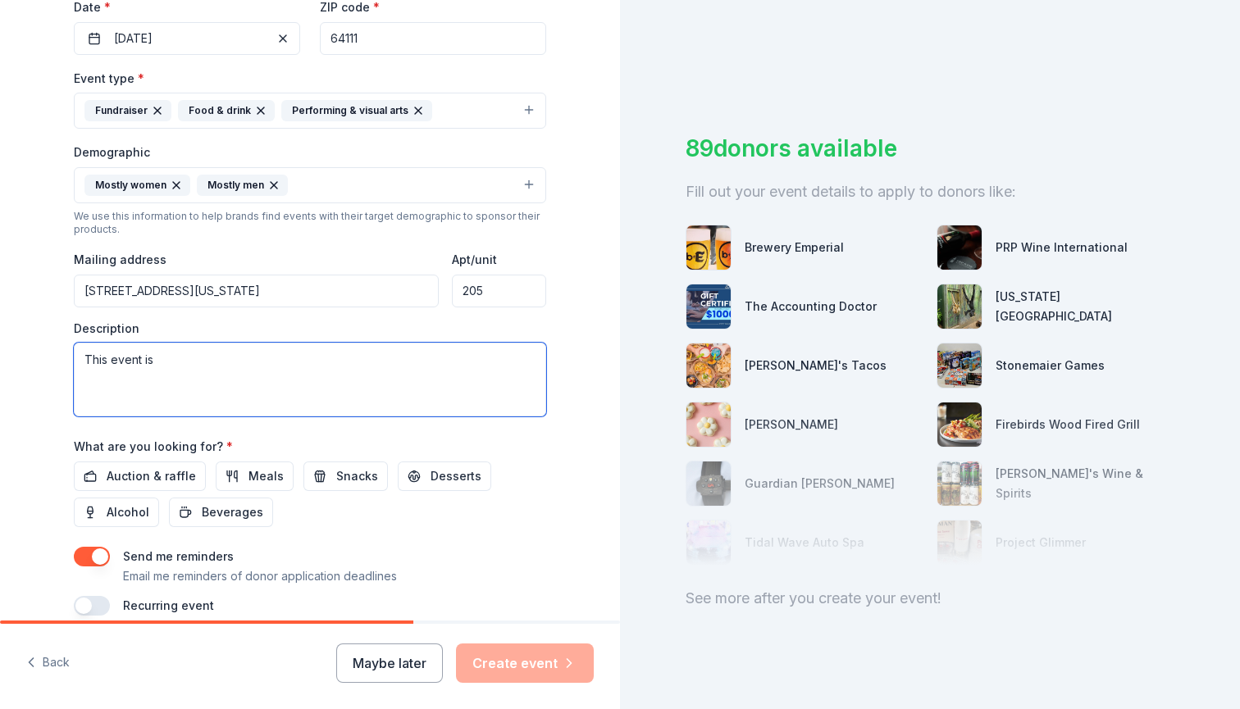
type textarea "This event is"
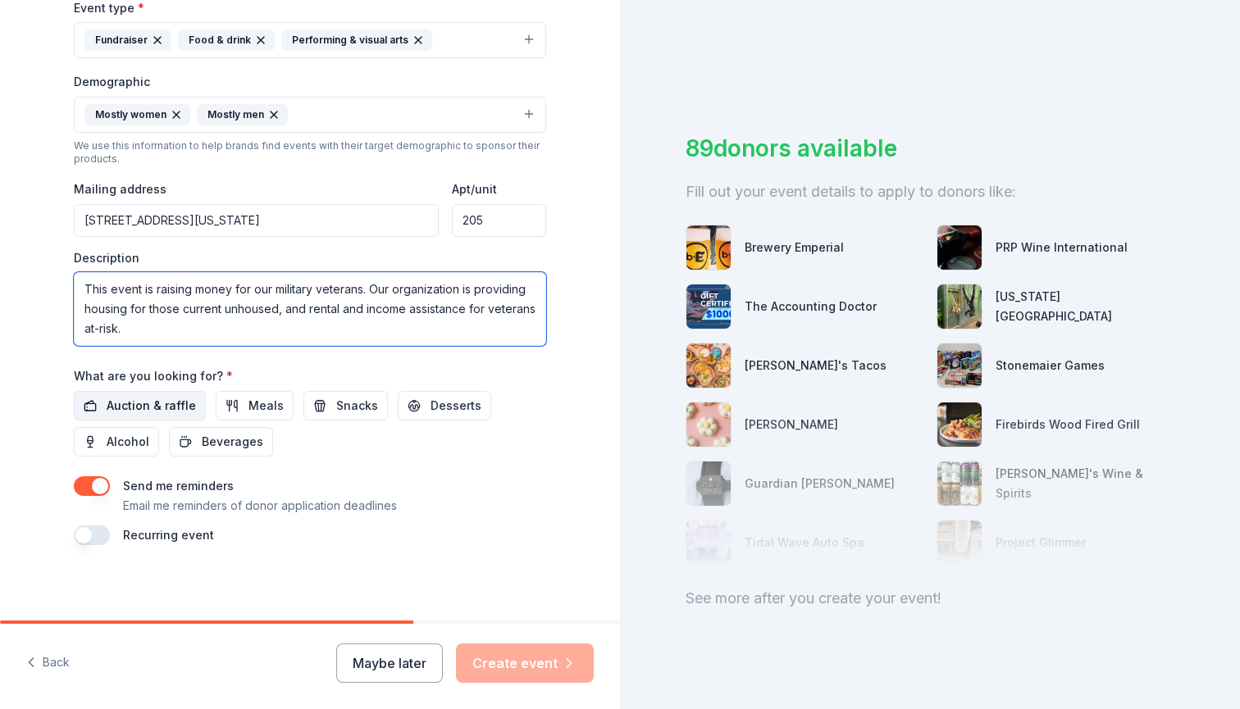
scroll to position [470, 0]
type textarea "This event is raising money for our military veterans. Our organization is prov…"
click at [182, 400] on span "Auction & raffle" at bounding box center [151, 407] width 89 height 20
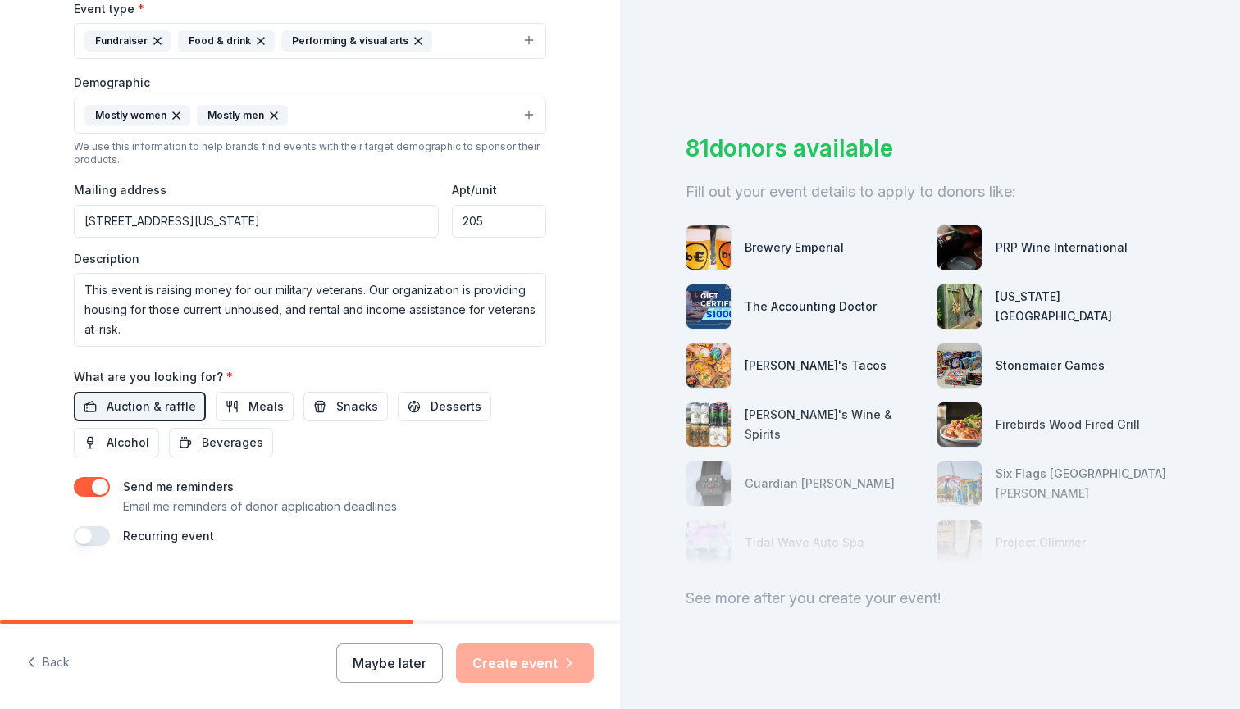
click at [85, 480] on button "button" at bounding box center [92, 487] width 36 height 20
click at [526, 660] on div "Maybe later Create event" at bounding box center [464, 663] width 257 height 39
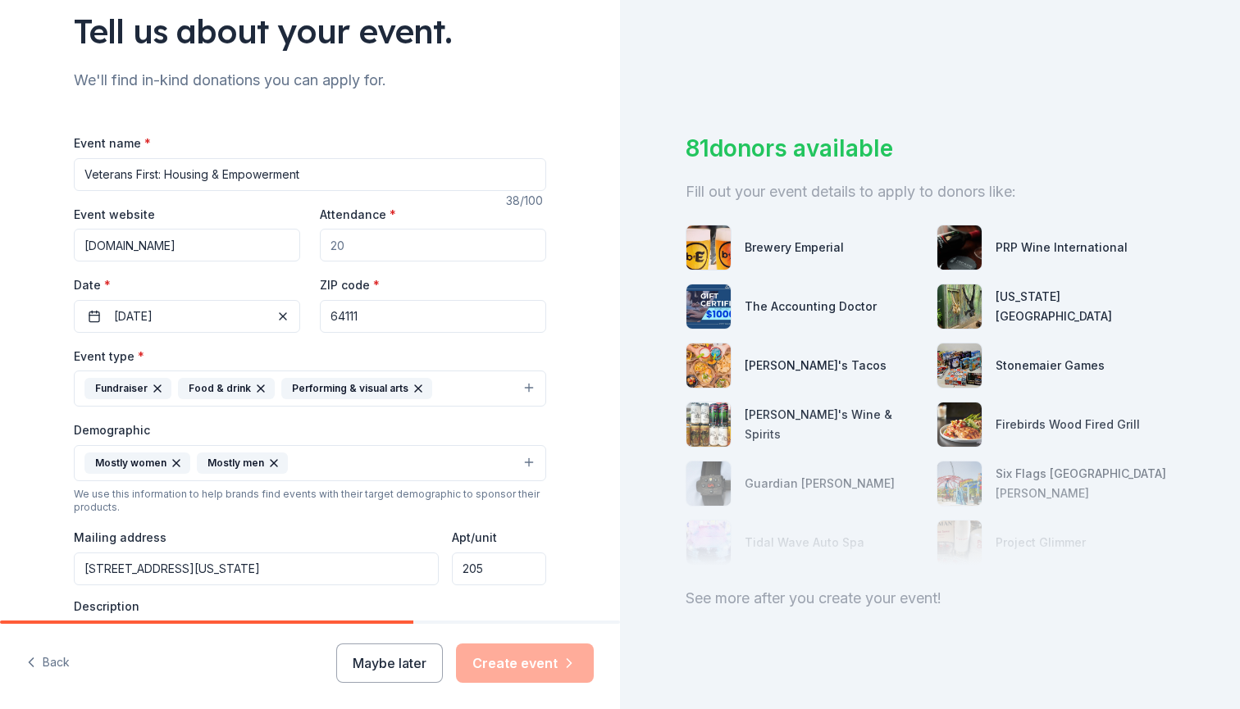
scroll to position [130, 0]
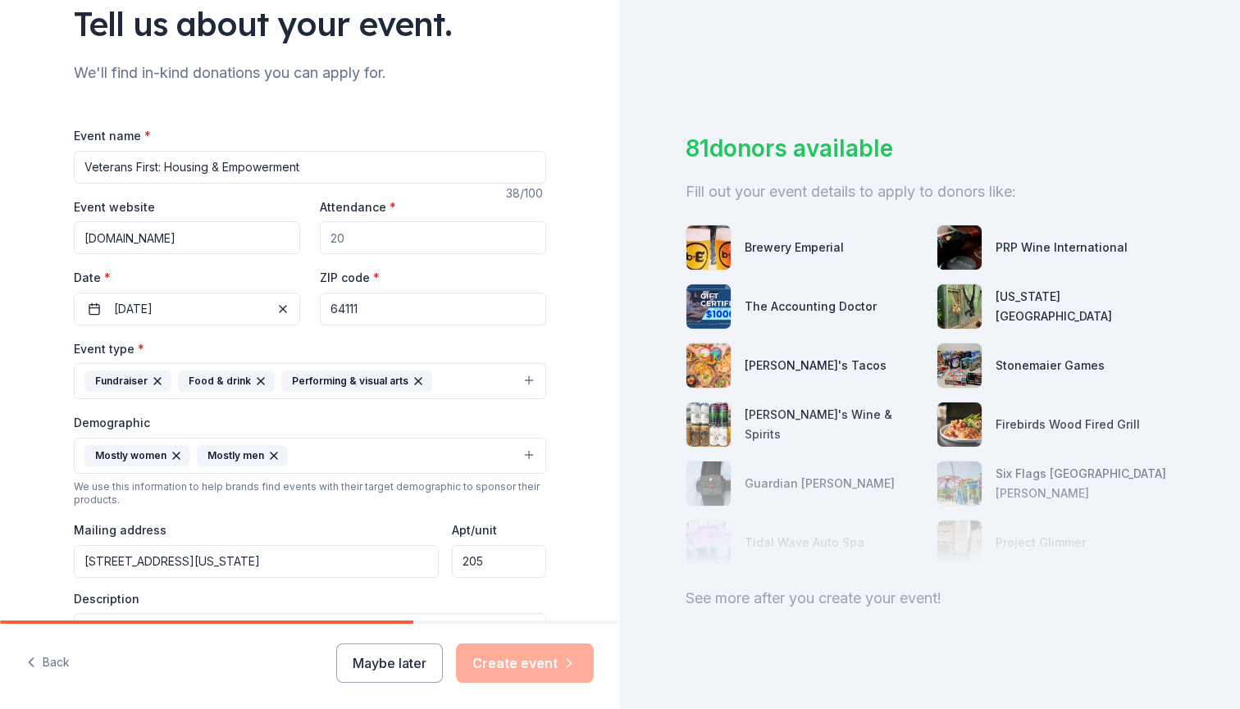
click at [361, 242] on input "Attendance *" at bounding box center [433, 237] width 226 height 33
type input "100"
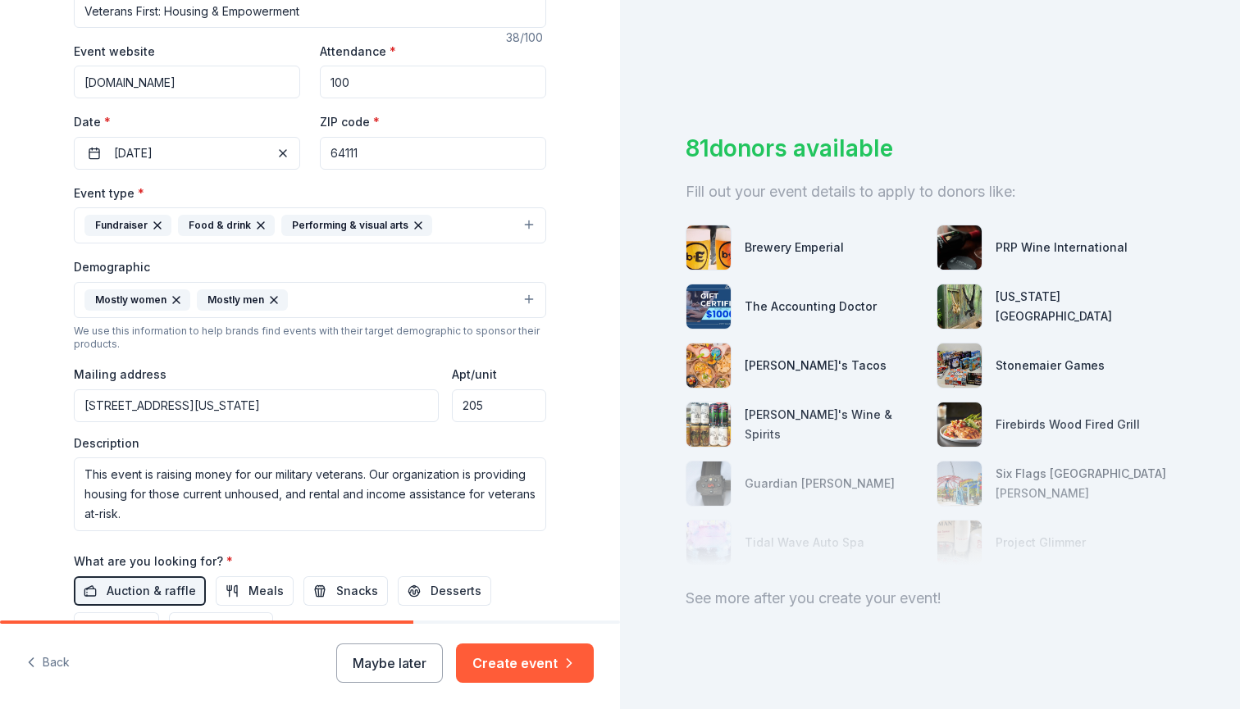
scroll to position [289, 0]
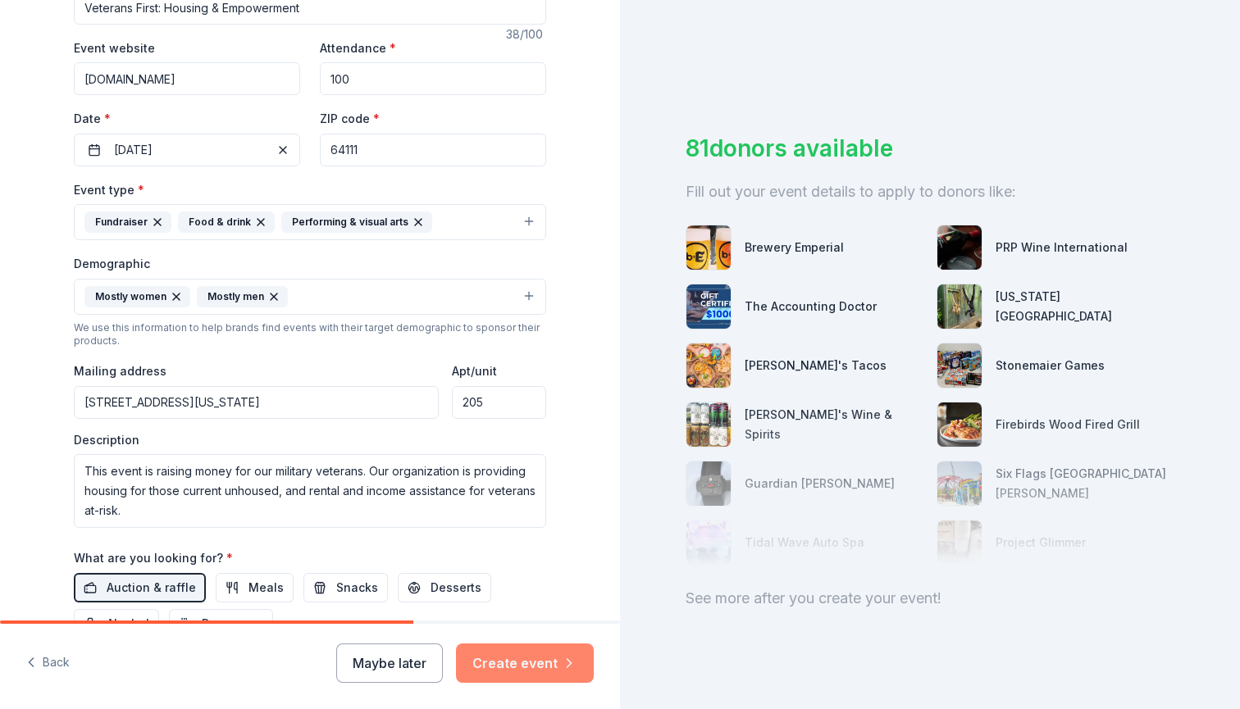
click at [521, 676] on button "Create event" at bounding box center [525, 663] width 138 height 39
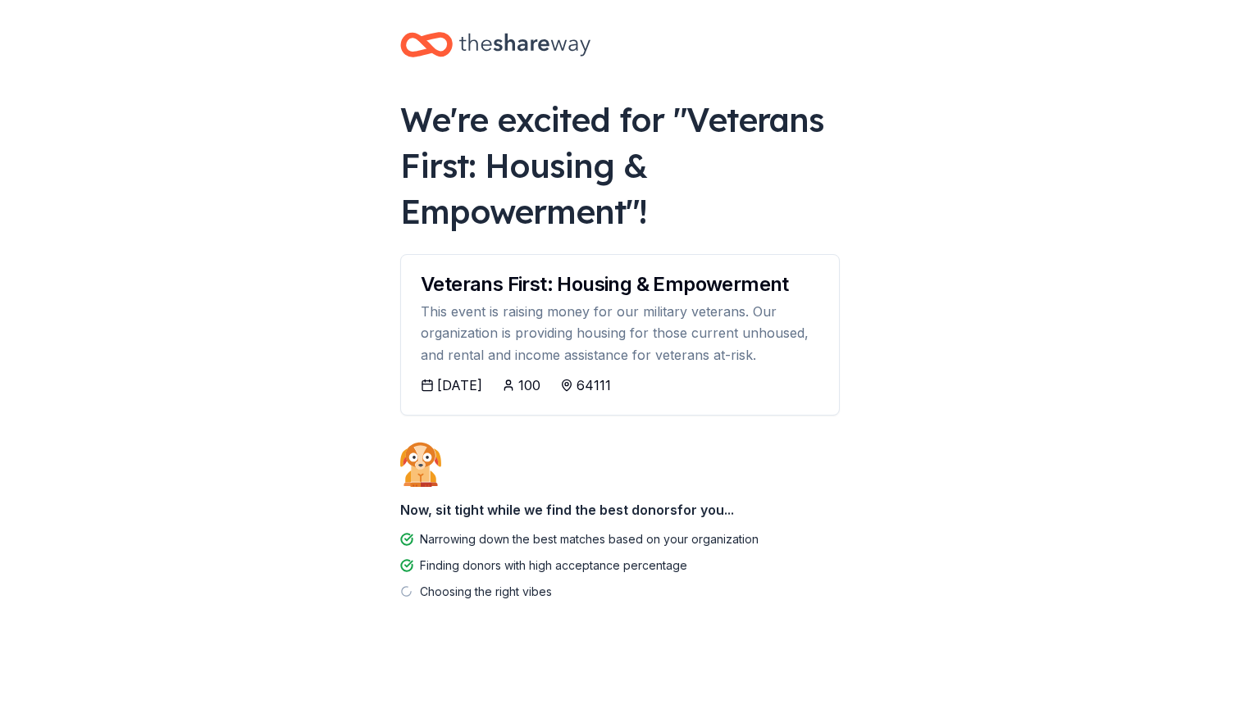
scroll to position [7, 0]
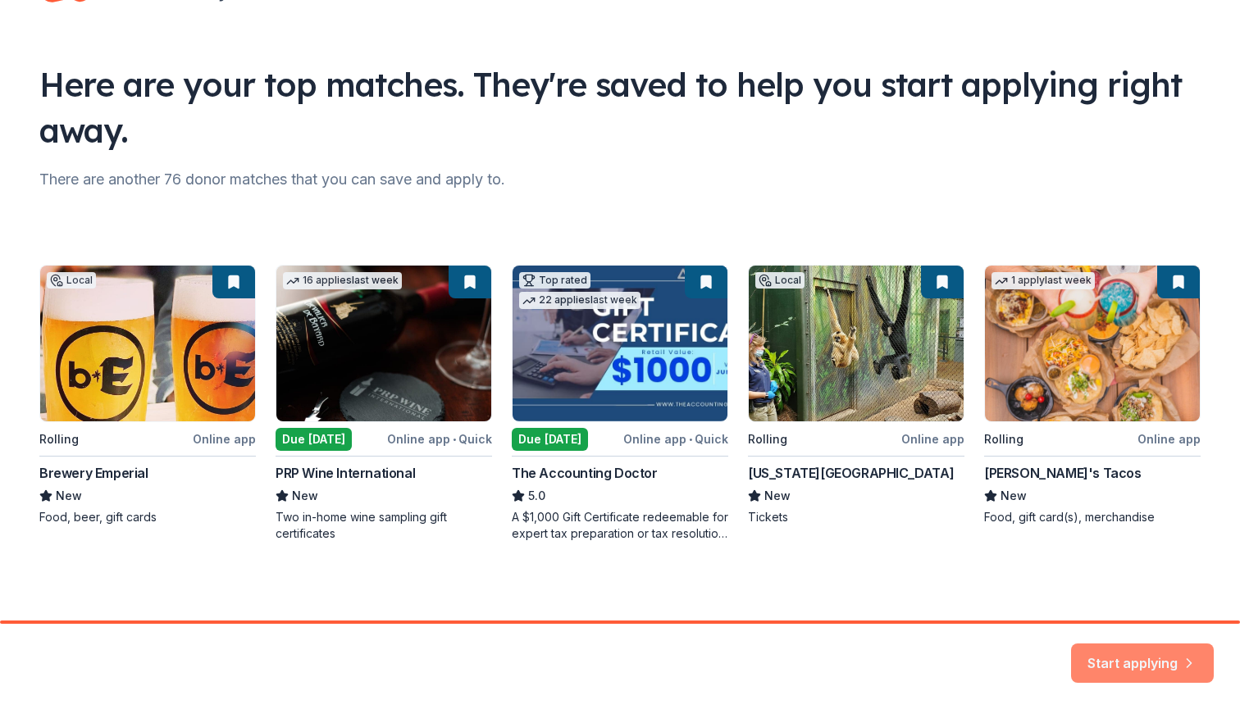
click at [1142, 668] on button "Start applying" at bounding box center [1142, 657] width 143 height 39
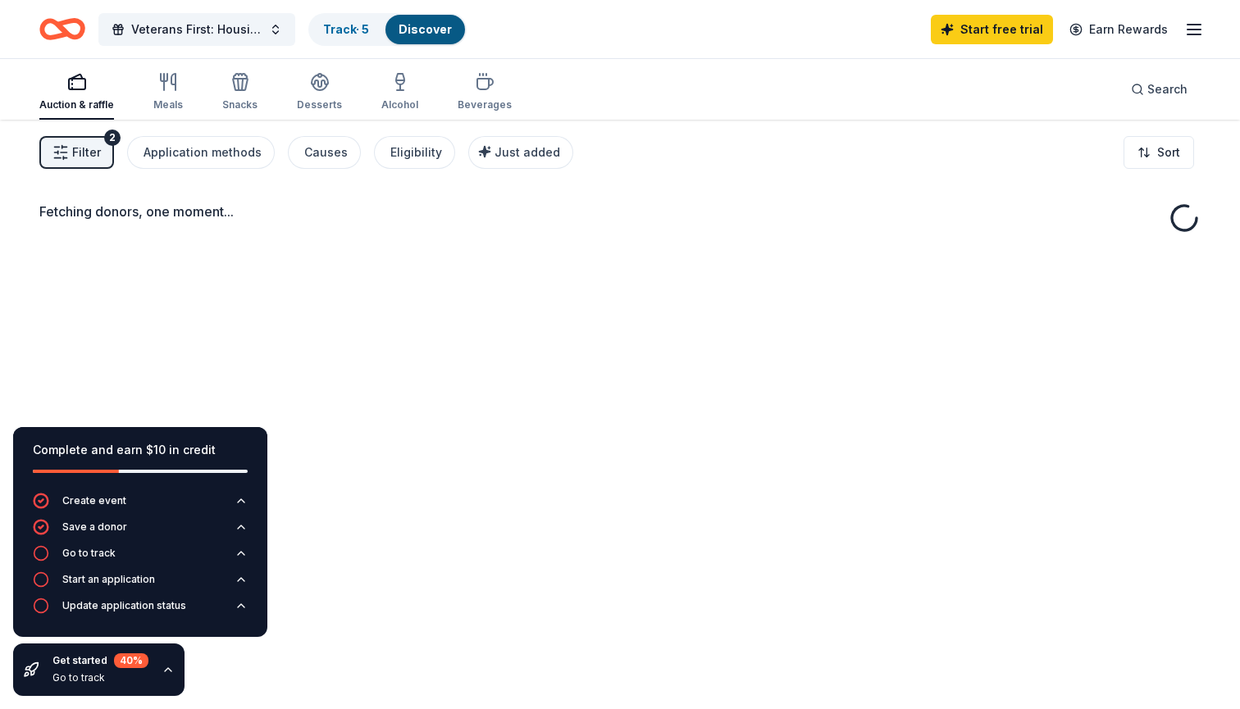
scroll to position [1, 0]
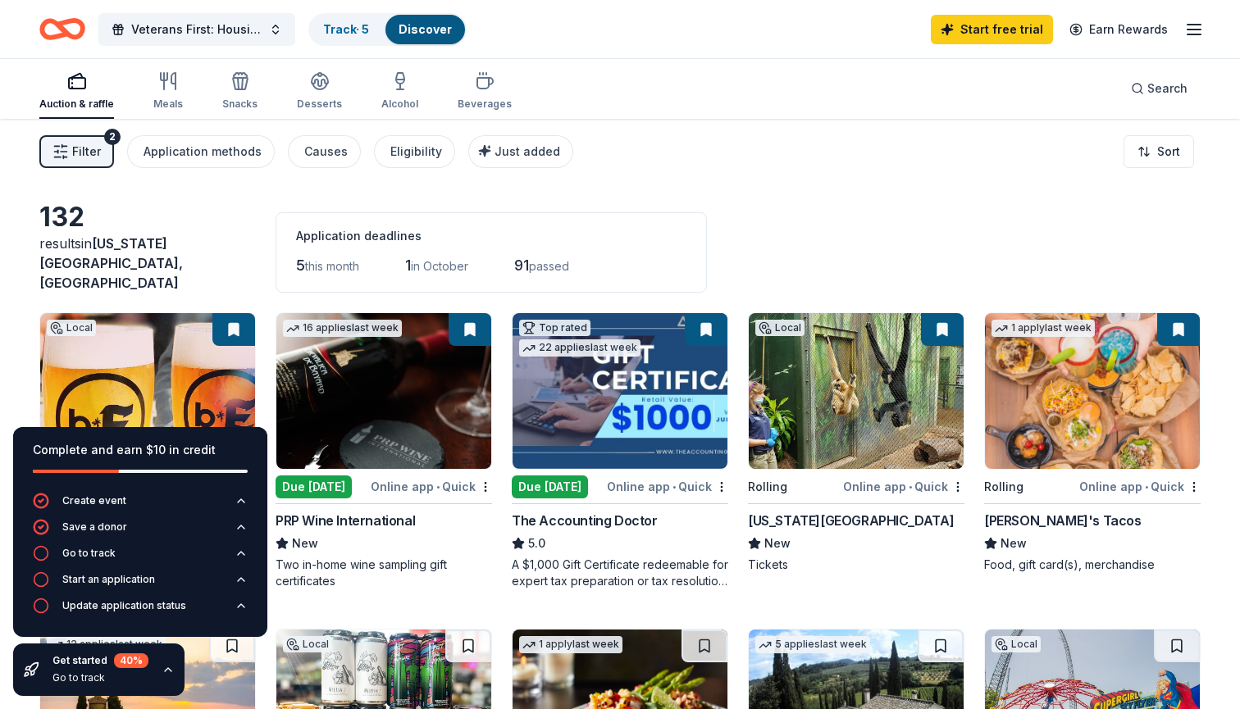
click at [1194, 40] on div "Start free trial Earn Rewards" at bounding box center [1067, 29] width 273 height 39
click at [1197, 8] on div "Veterans First: Housing & Empowerment Track · 5 Discover Start free trial Earn …" at bounding box center [620, 29] width 1240 height 58
click at [1193, 34] on line "button" at bounding box center [1193, 34] width 13 height 0
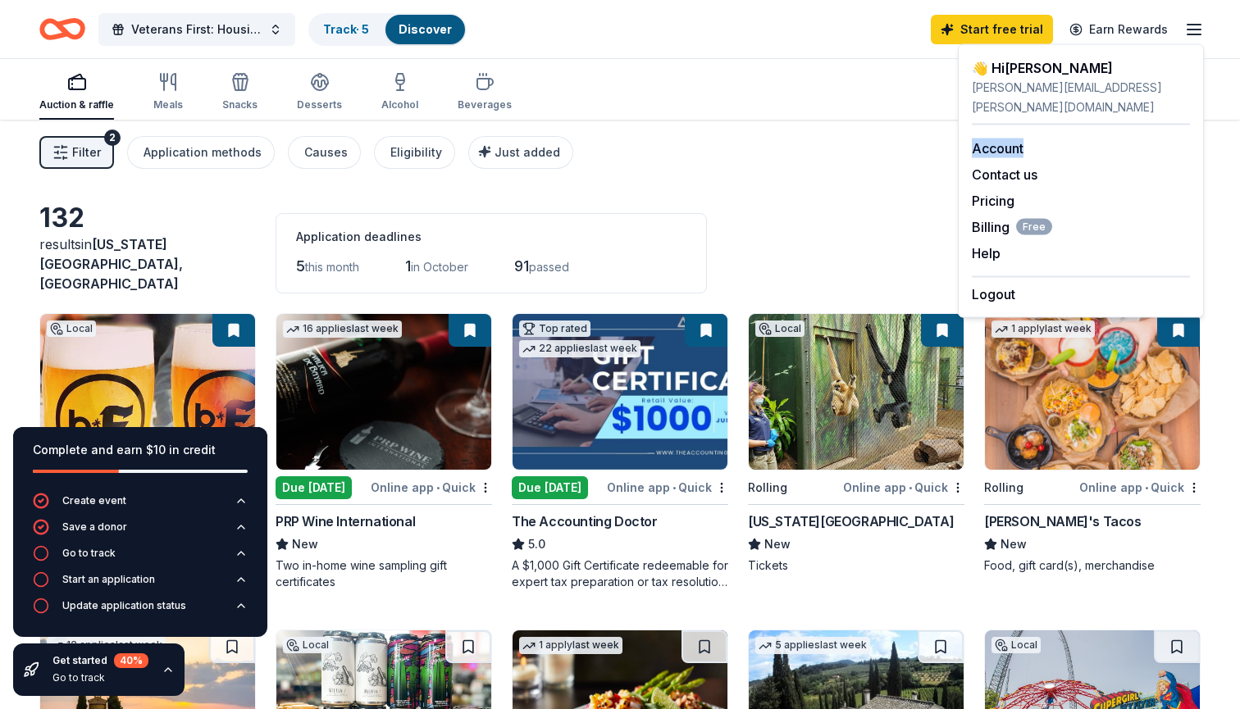
scroll to position [0, 0]
click at [267, 31] on button "Veterans First: Housing & Empowerment" at bounding box center [196, 29] width 197 height 33
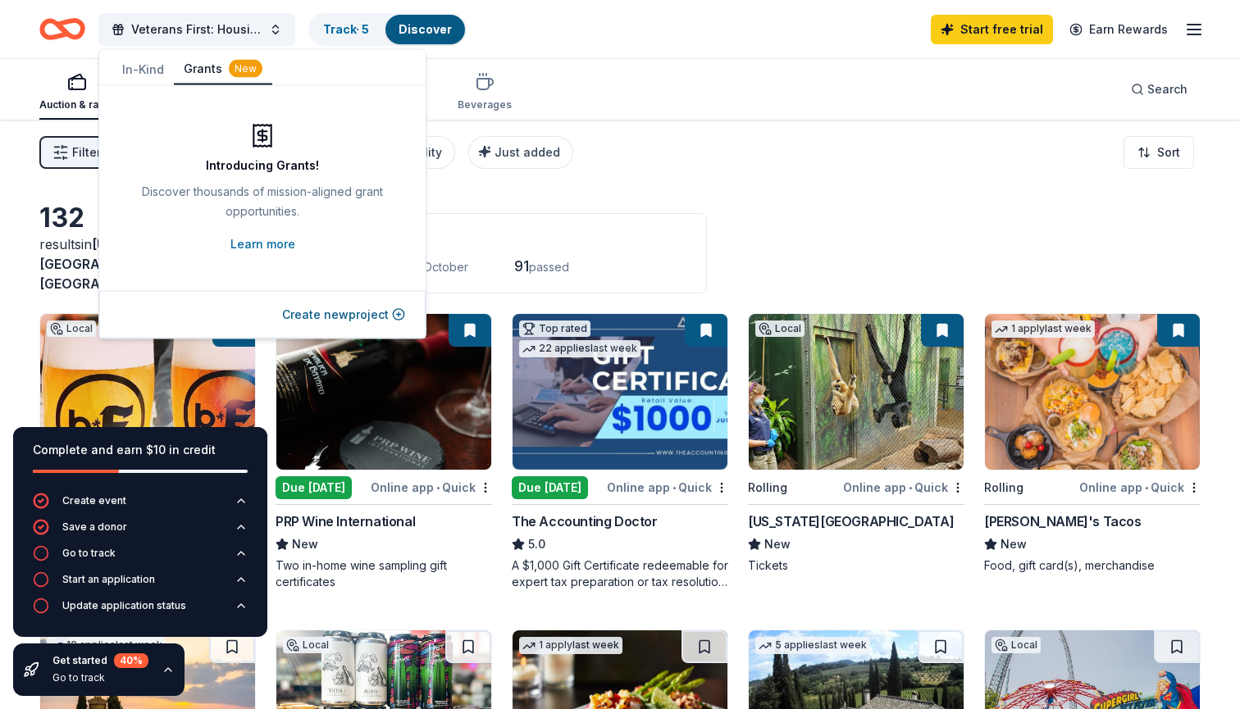
click at [229, 70] on div "New" at bounding box center [246, 69] width 34 height 18
click at [362, 307] on button "Create new project" at bounding box center [343, 315] width 123 height 20
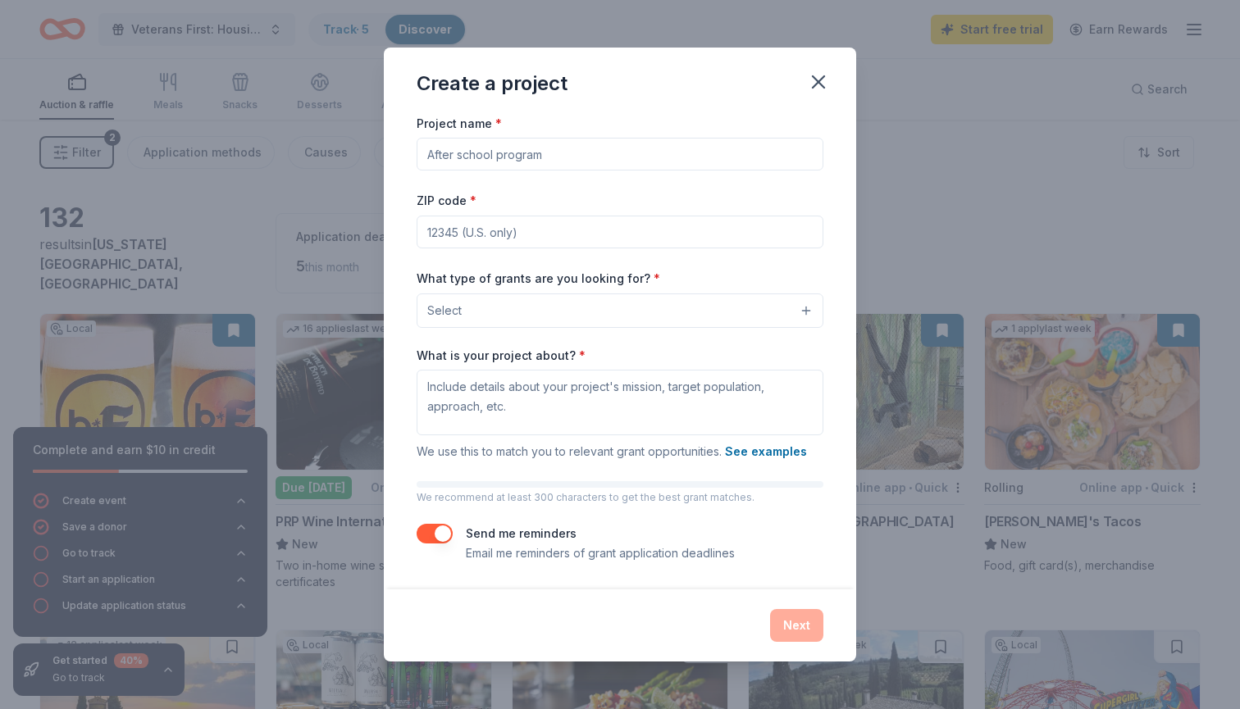
click at [500, 161] on input "Project name *" at bounding box center [620, 154] width 407 height 33
paste input "𝗩𝗲𝘁𝗲𝗿𝗮𝗻𝘀 𝗙𝗶𝗿𝘀𝘁: 𝗛𝗼𝘂𝘀𝗶𝗻𝗴 & 𝗘𝗺𝗽𝗼𝘄𝗲𝗿𝗺𝗲𝗻𝘁"
type input "𝗩𝗲𝘁𝗲𝗿𝗮𝗻𝘀 𝗙𝗶𝗿𝘀𝘁: 𝗛𝗼𝘂𝘀𝗶𝗻𝗴 & 𝗘𝗺𝗽𝗼𝘄𝗲𝗿𝗺𝗲𝗻𝘁"
type input "64111"
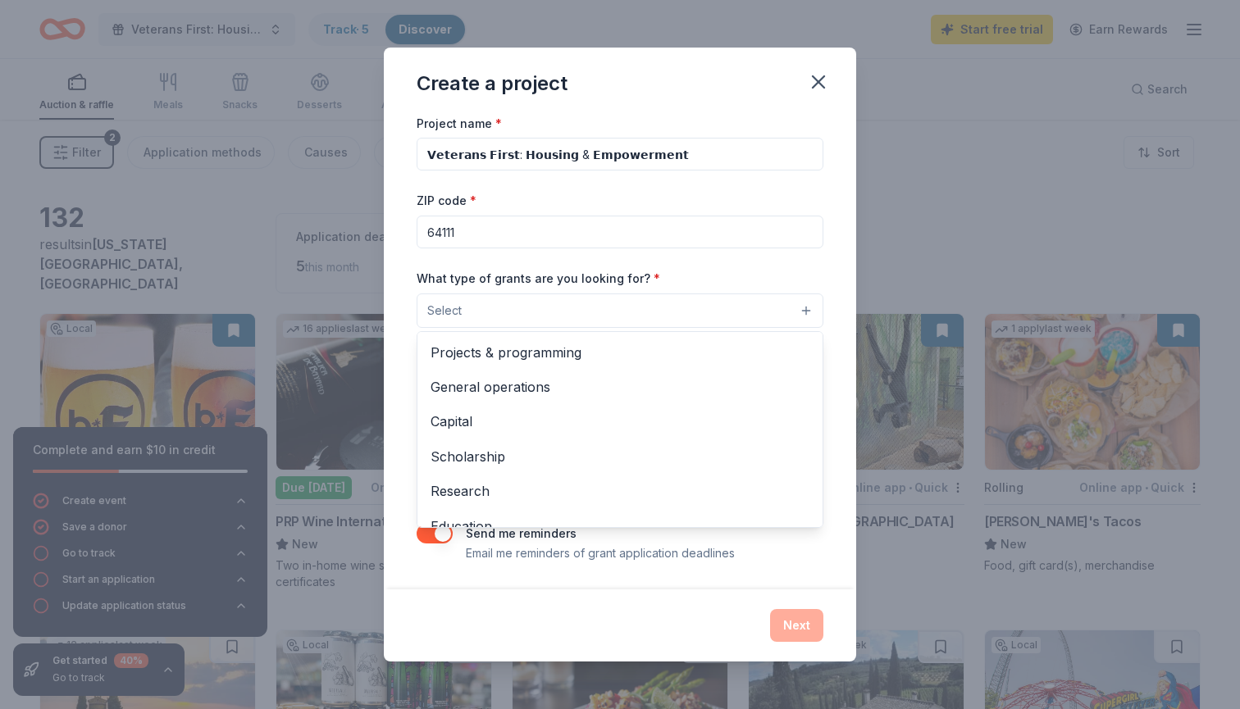
click at [517, 307] on button "Select" at bounding box center [620, 311] width 407 height 34
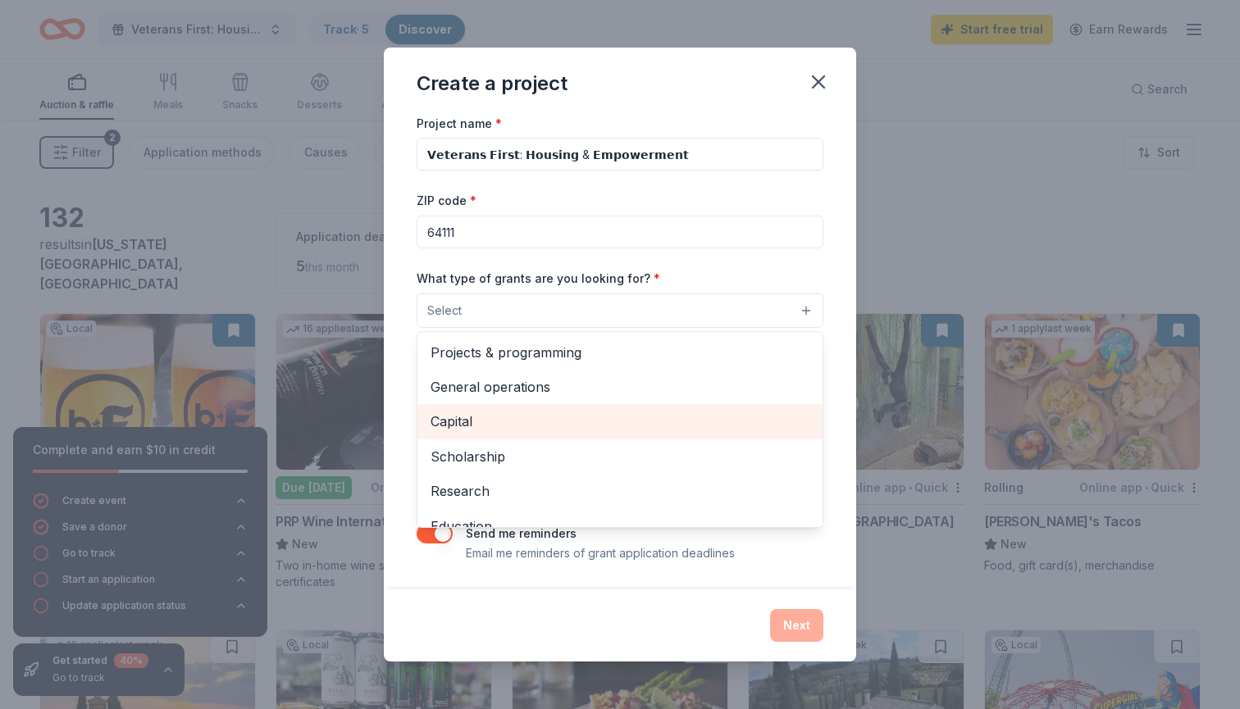
click at [528, 418] on span "Capital" at bounding box center [619, 421] width 379 height 21
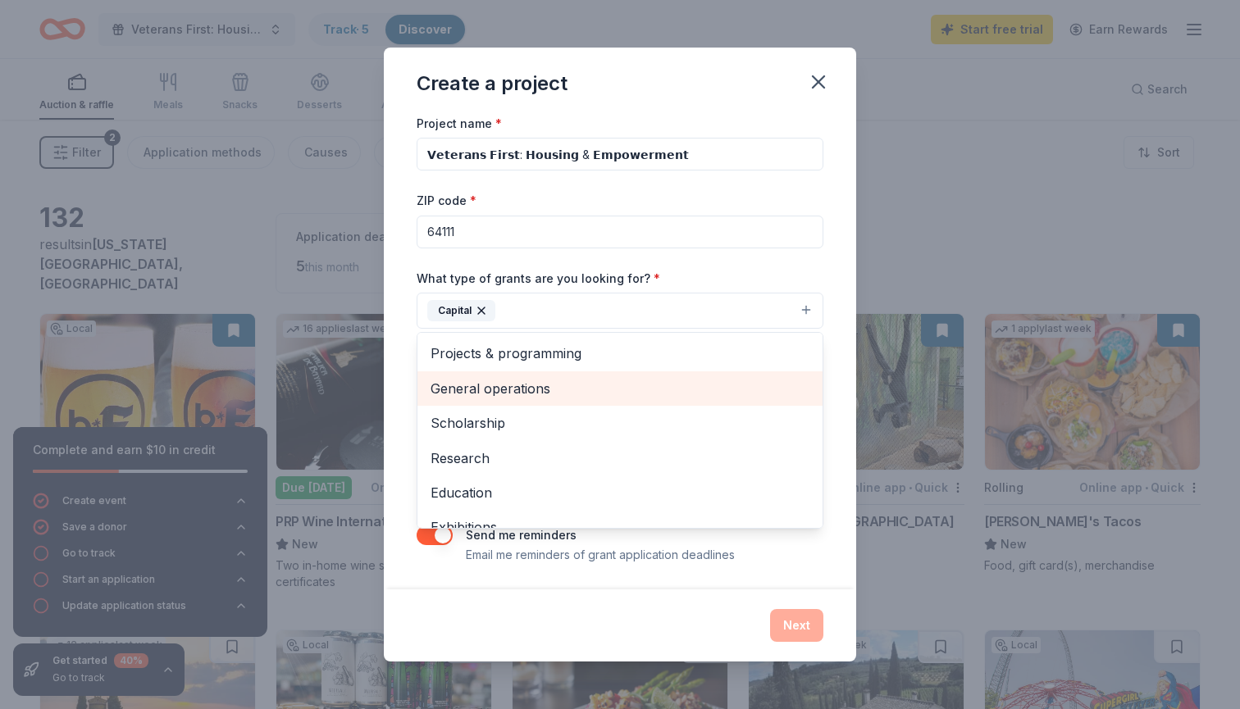
click at [530, 386] on span "General operations" at bounding box center [619, 388] width 379 height 21
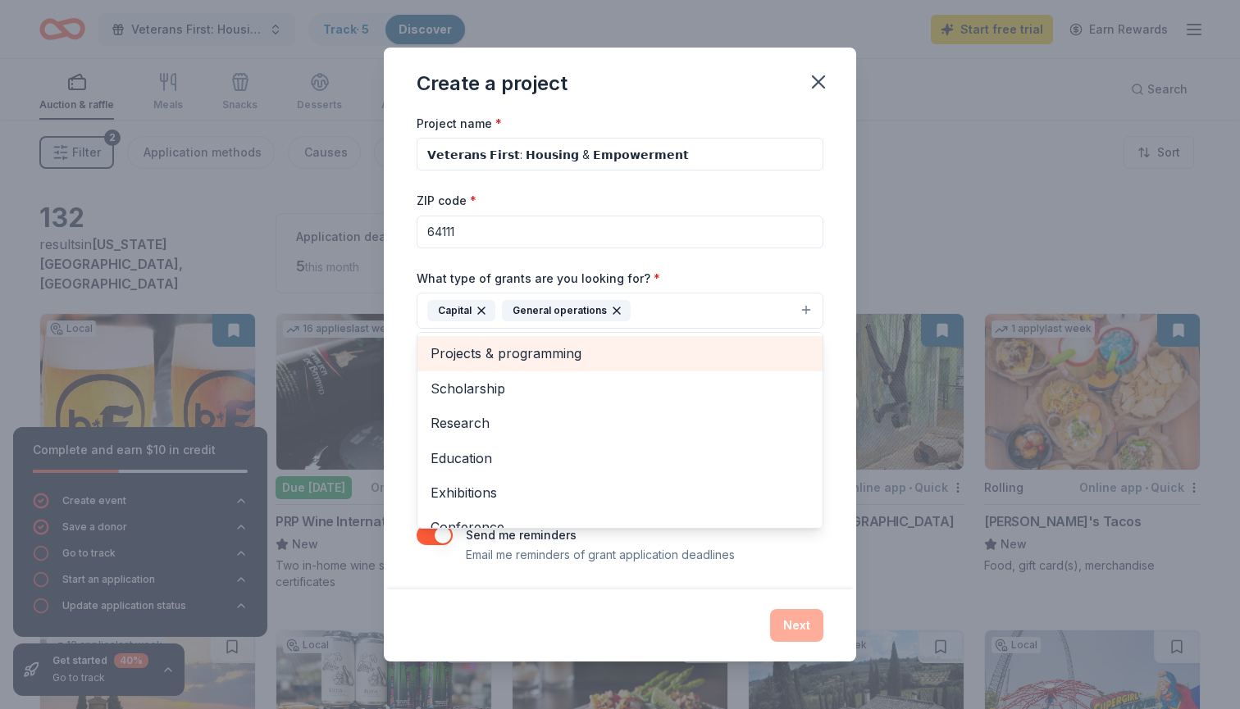
click at [530, 356] on span "Projects & programming" at bounding box center [619, 353] width 379 height 21
click at [513, 364] on div "Scholarship" at bounding box center [619, 353] width 405 height 34
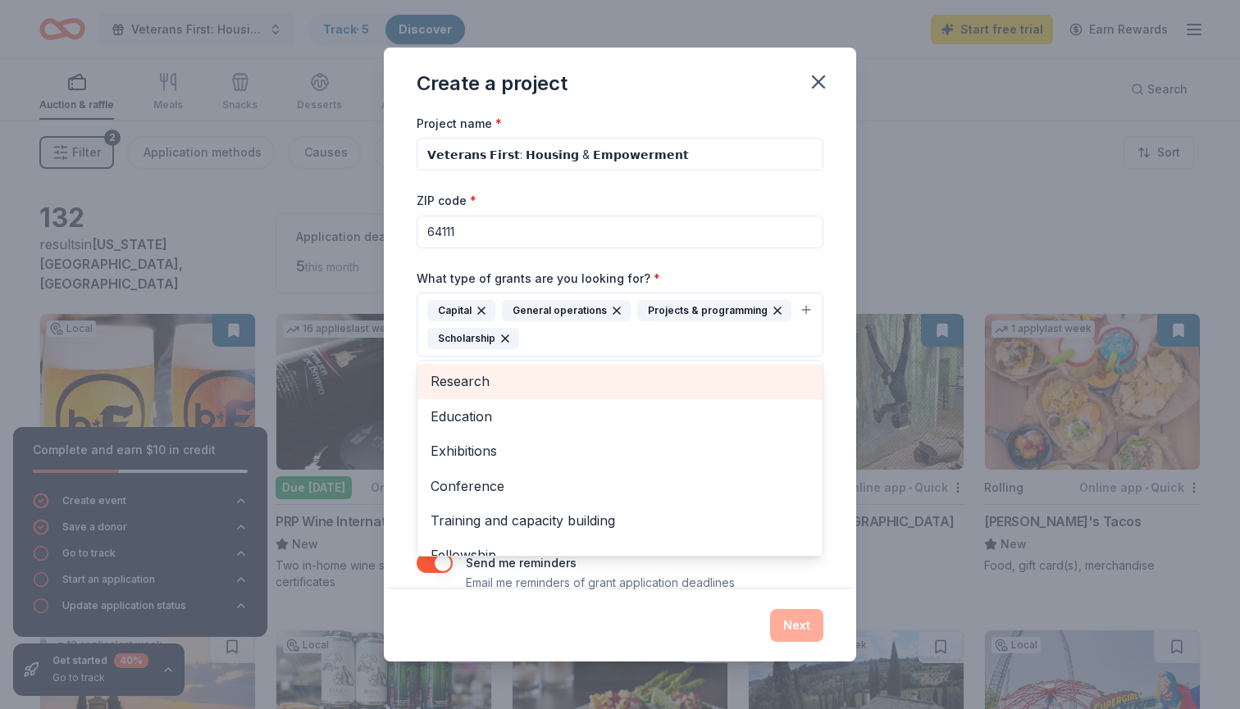
click at [513, 366] on div "Research" at bounding box center [619, 381] width 405 height 34
click at [509, 367] on div "Education" at bounding box center [619, 381] width 405 height 34
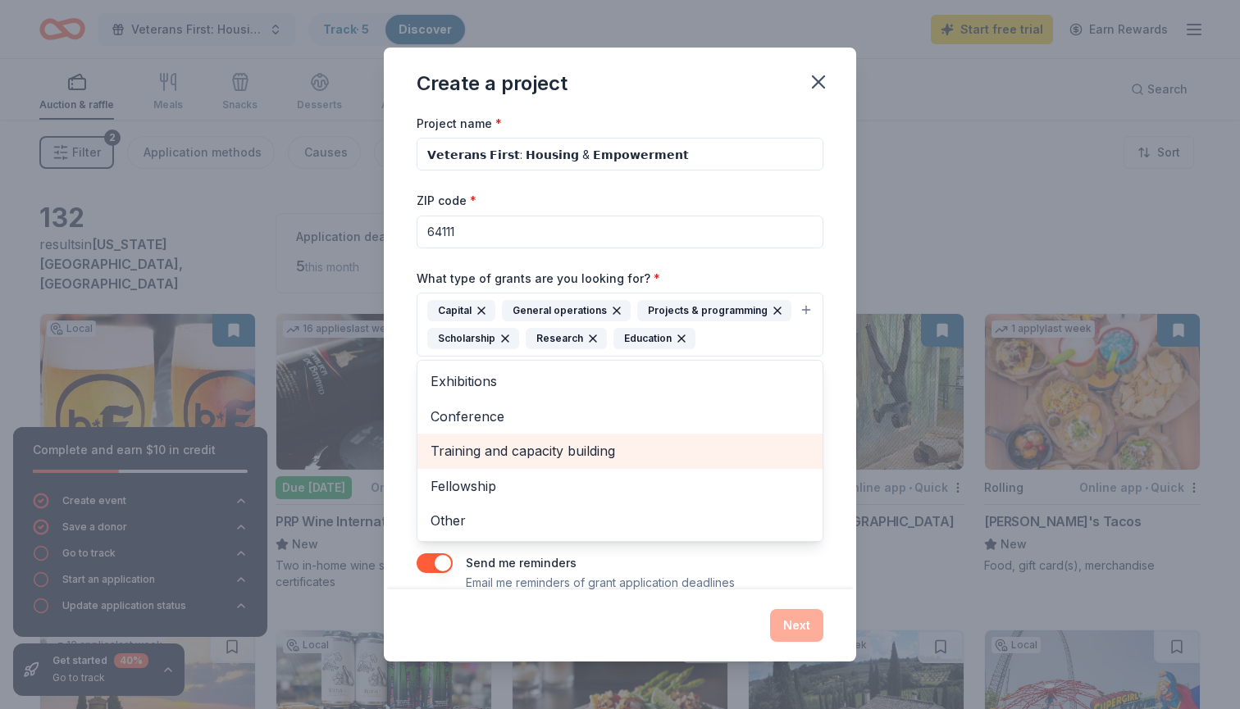
click at [515, 454] on span "Training and capacity building" at bounding box center [619, 450] width 379 height 21
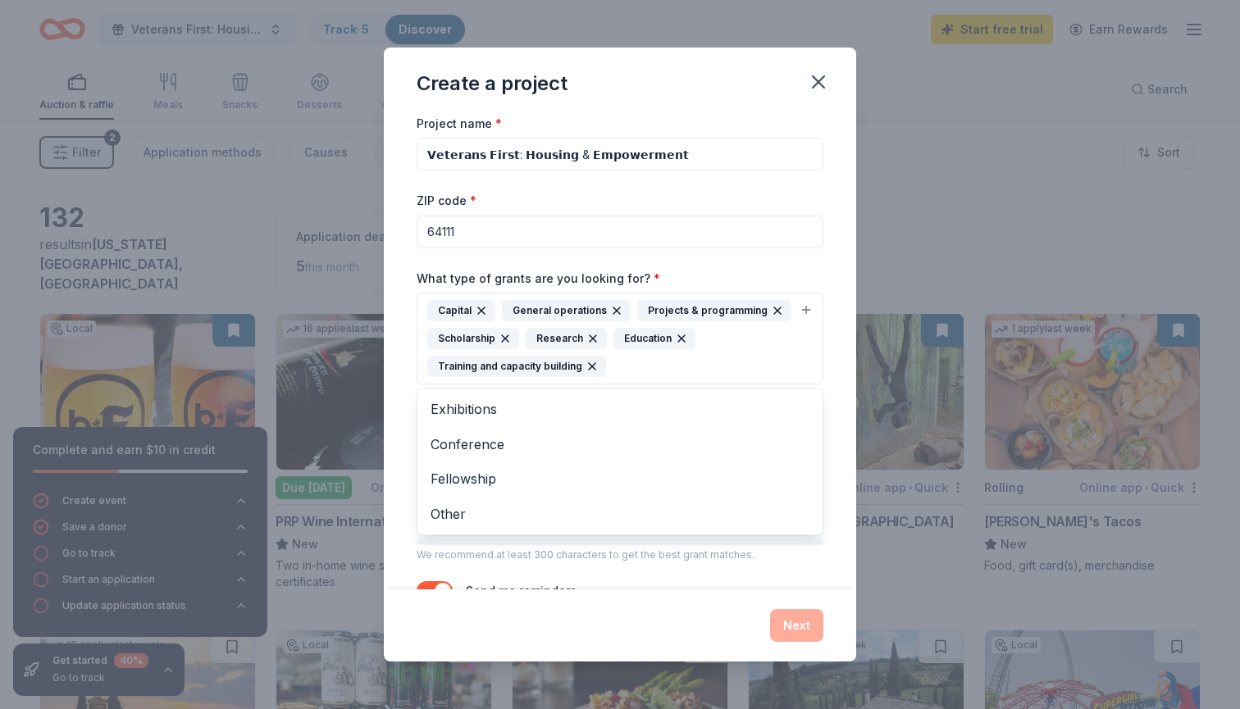
click at [413, 706] on div "Create a project Project name * 𝗩𝗲𝘁𝗲𝗿𝗮𝗻𝘀 𝗙𝗶𝗿𝘀𝘁: 𝗛𝗼𝘂𝘀𝗶𝗻𝗴 & 𝗘𝗺𝗽𝗼𝘄𝗲𝗿𝗺𝗲𝗻𝘁 ZIP code …" at bounding box center [620, 354] width 1240 height 709
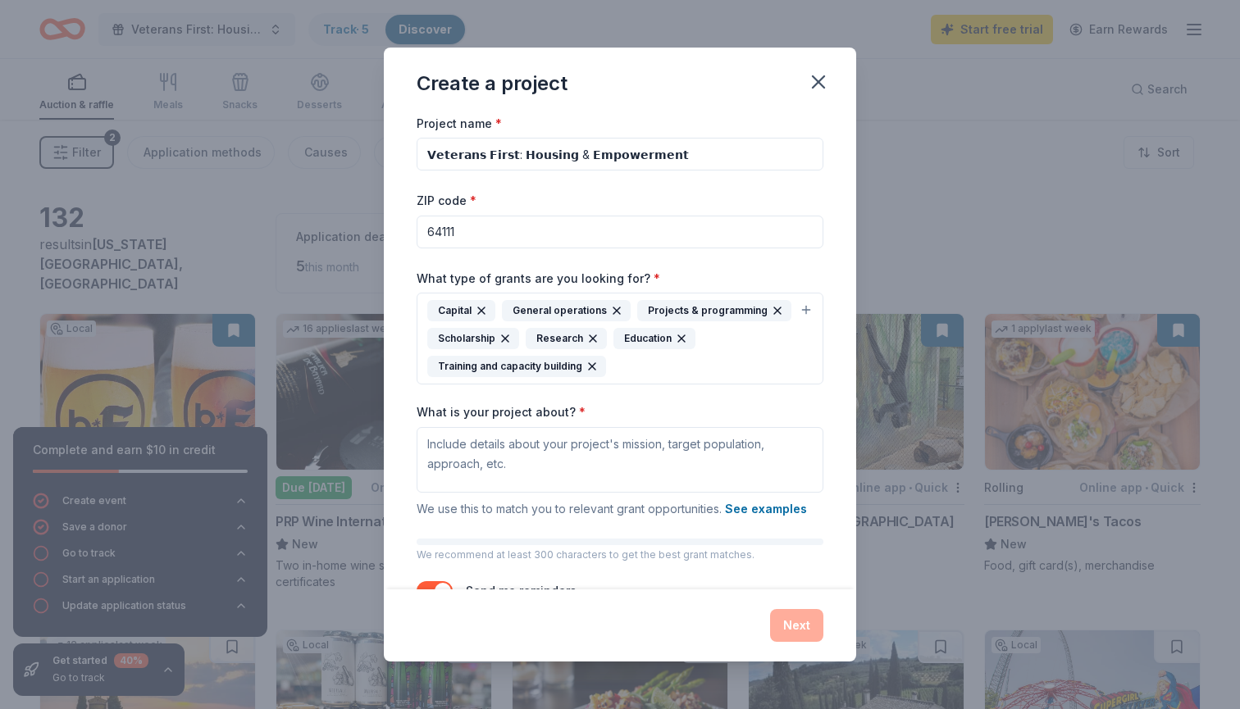
click at [437, 586] on button "button" at bounding box center [435, 591] width 36 height 20
click at [496, 454] on textarea "What is your project about? *" at bounding box center [620, 460] width 407 height 66
type textarea "O"
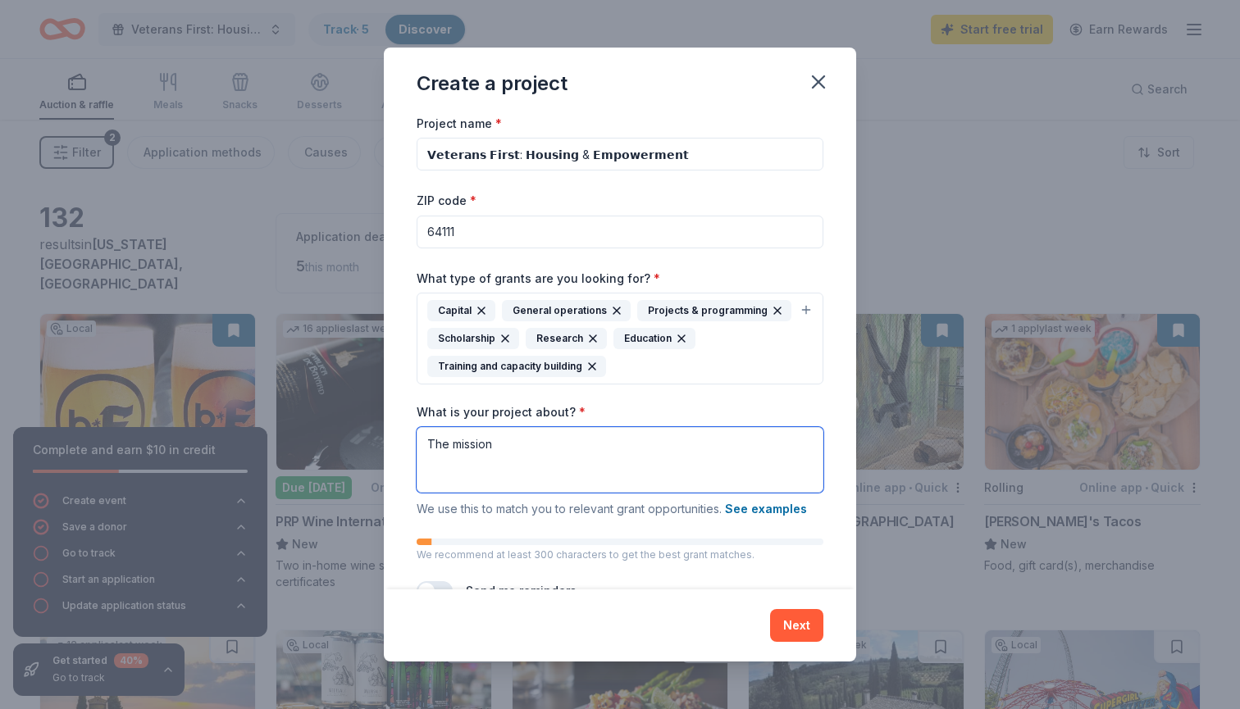
type textarea "The mission"
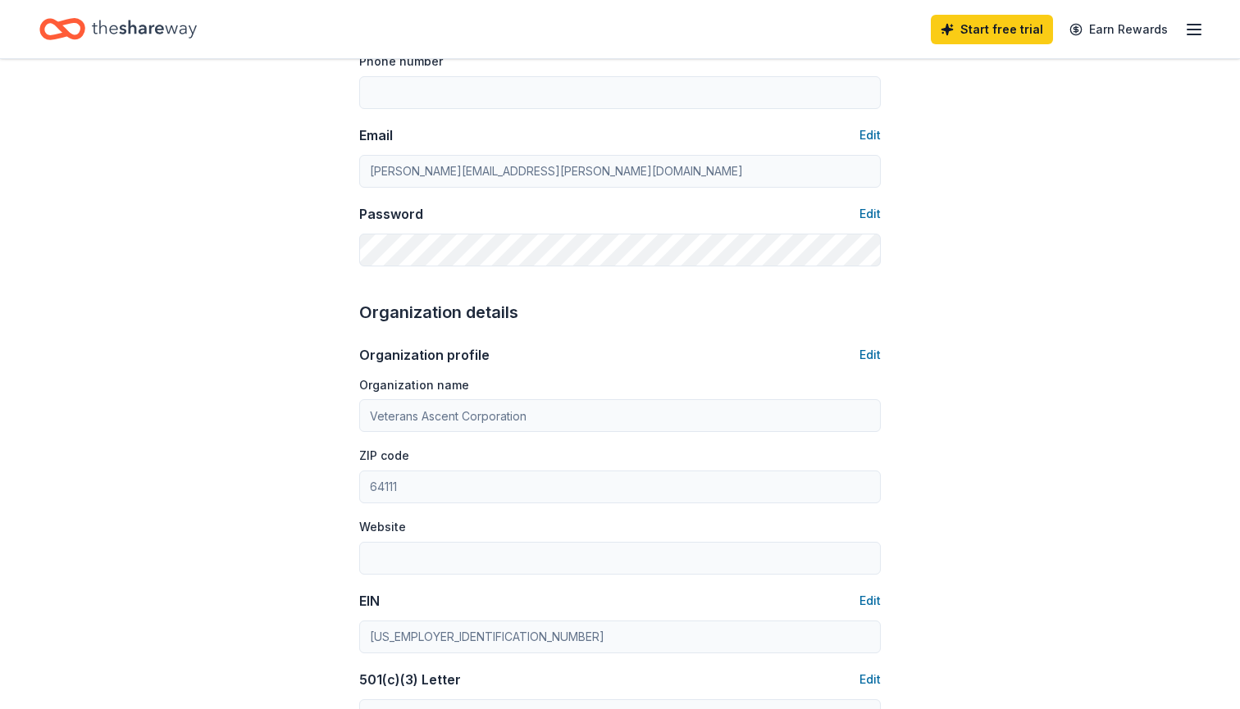
scroll to position [276, 0]
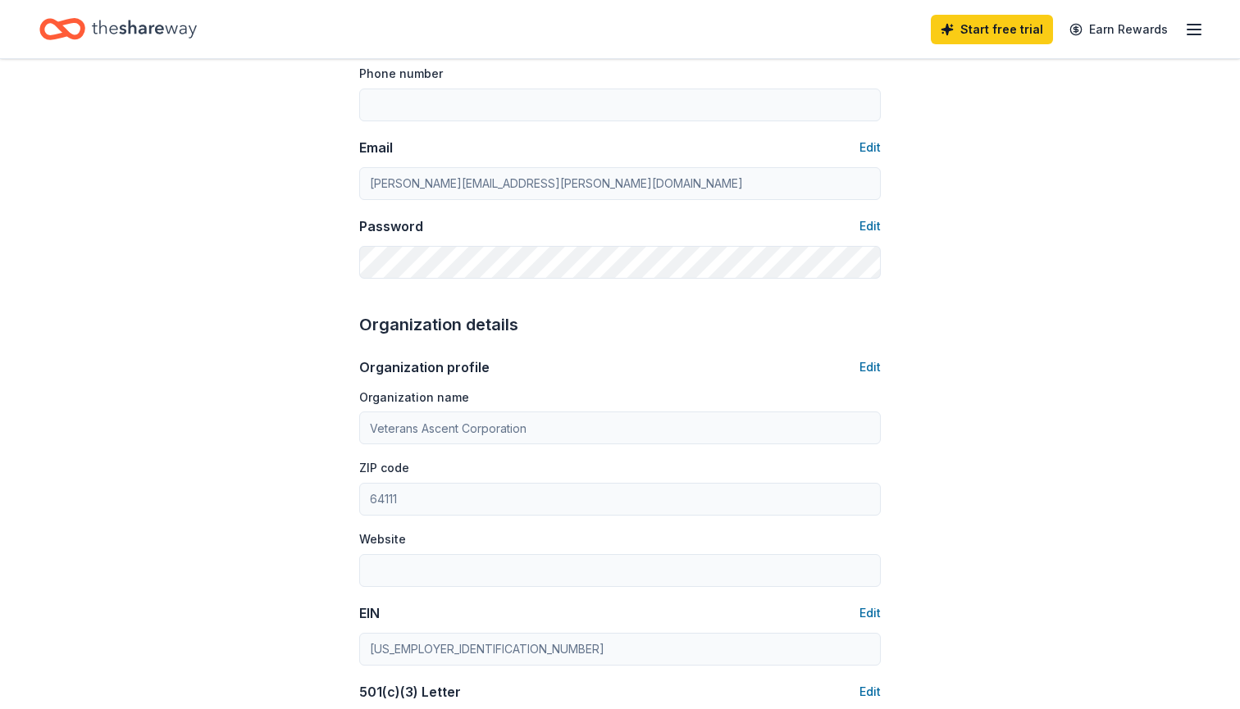
click at [1209, 30] on div "Start free trial Earn Rewards" at bounding box center [620, 29] width 1240 height 58
click at [1191, 25] on icon "button" at bounding box center [1194, 30] width 20 height 20
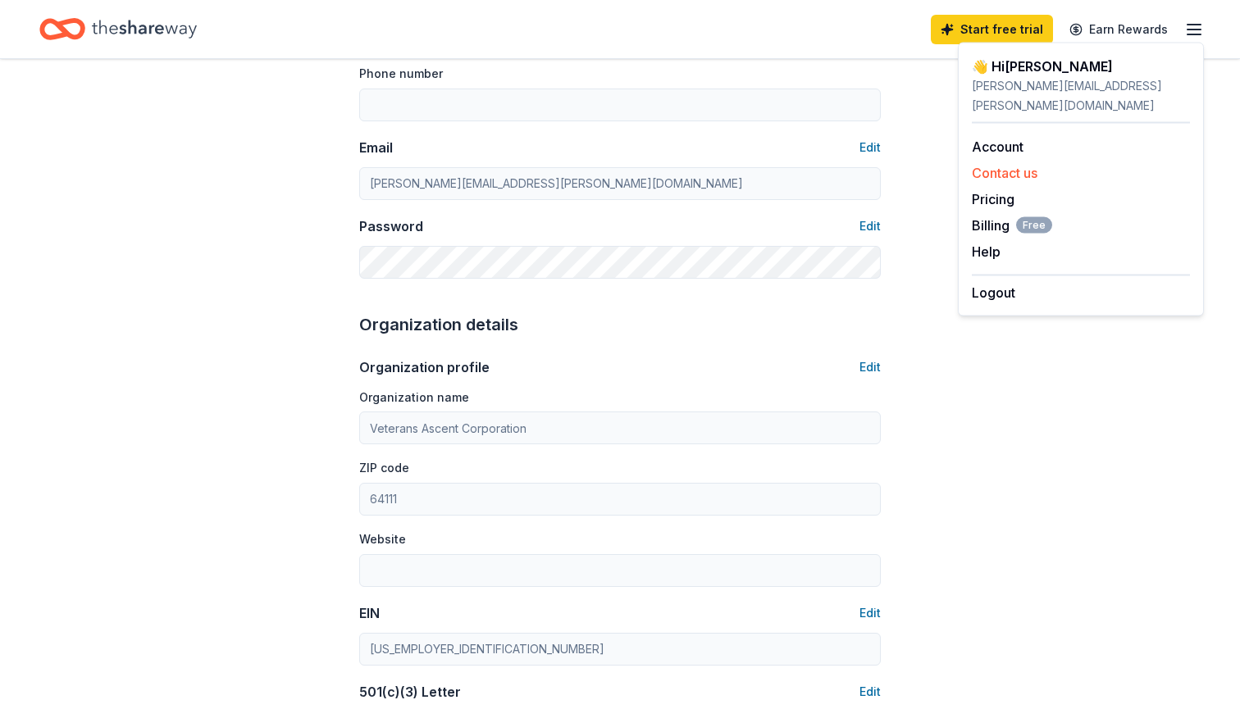
click at [992, 163] on button "Contact us" at bounding box center [1005, 173] width 66 height 20
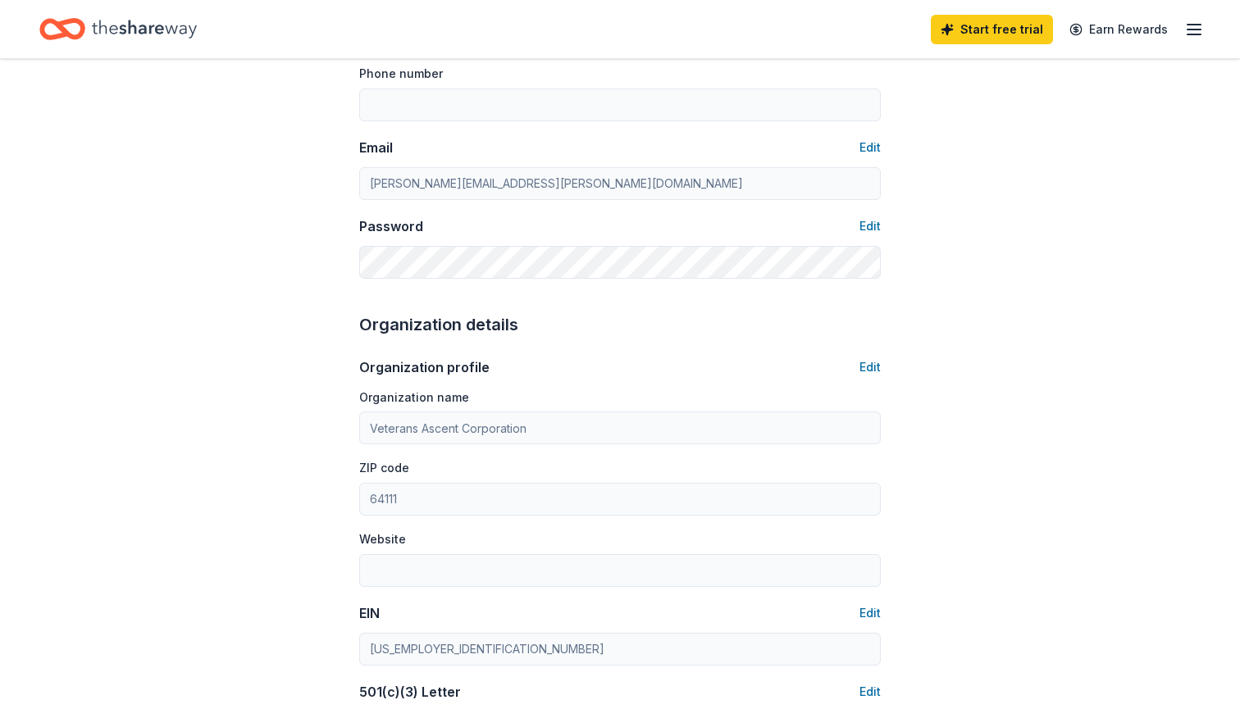
click at [1222, 47] on div "Start free trial Earn Rewards" at bounding box center [620, 29] width 1240 height 58
click at [1214, 45] on div "Start free trial Earn Rewards" at bounding box center [620, 29] width 1240 height 58
click at [1173, 40] on div "Start free trial Earn Rewards" at bounding box center [1067, 29] width 273 height 39
click at [1192, 36] on icon "button" at bounding box center [1194, 30] width 20 height 20
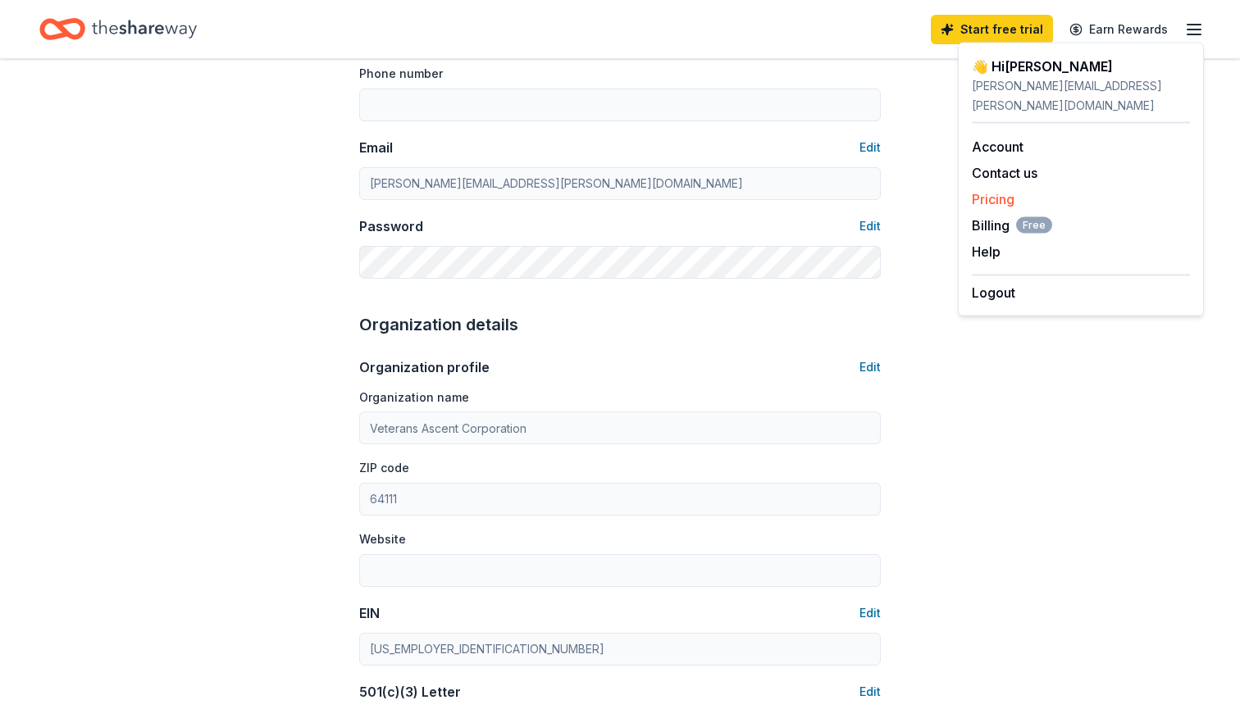
click at [1001, 191] on link "Pricing" at bounding box center [993, 199] width 43 height 16
